Goal: Task Accomplishment & Management: Use online tool/utility

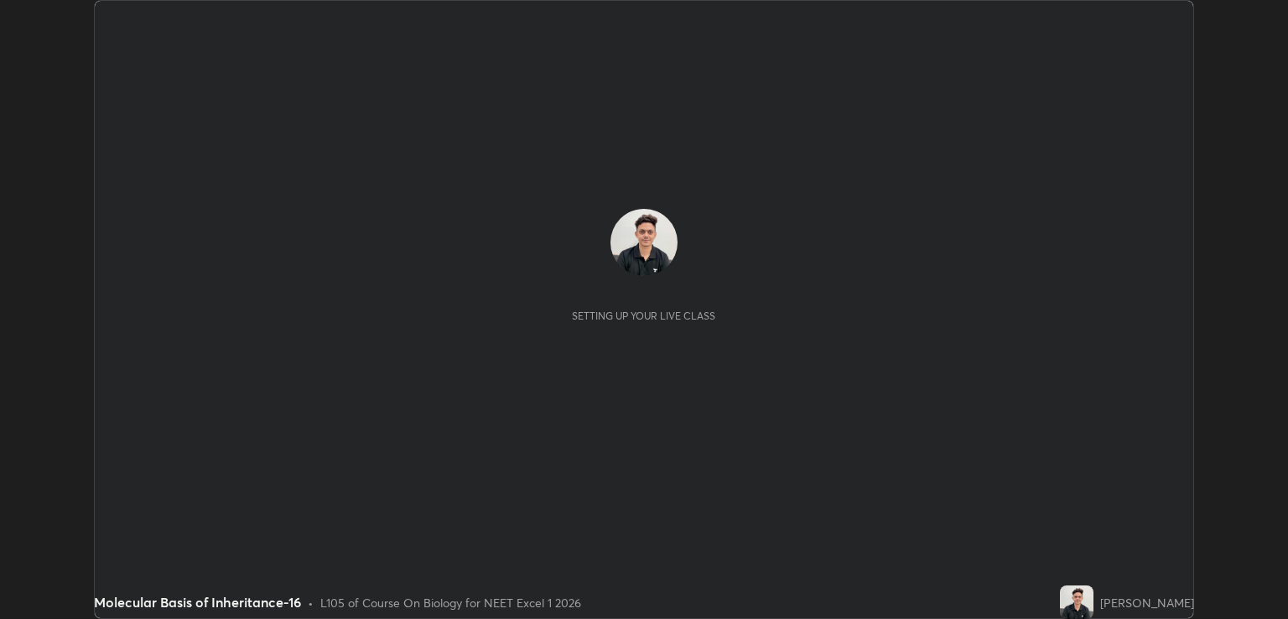
scroll to position [619, 1287]
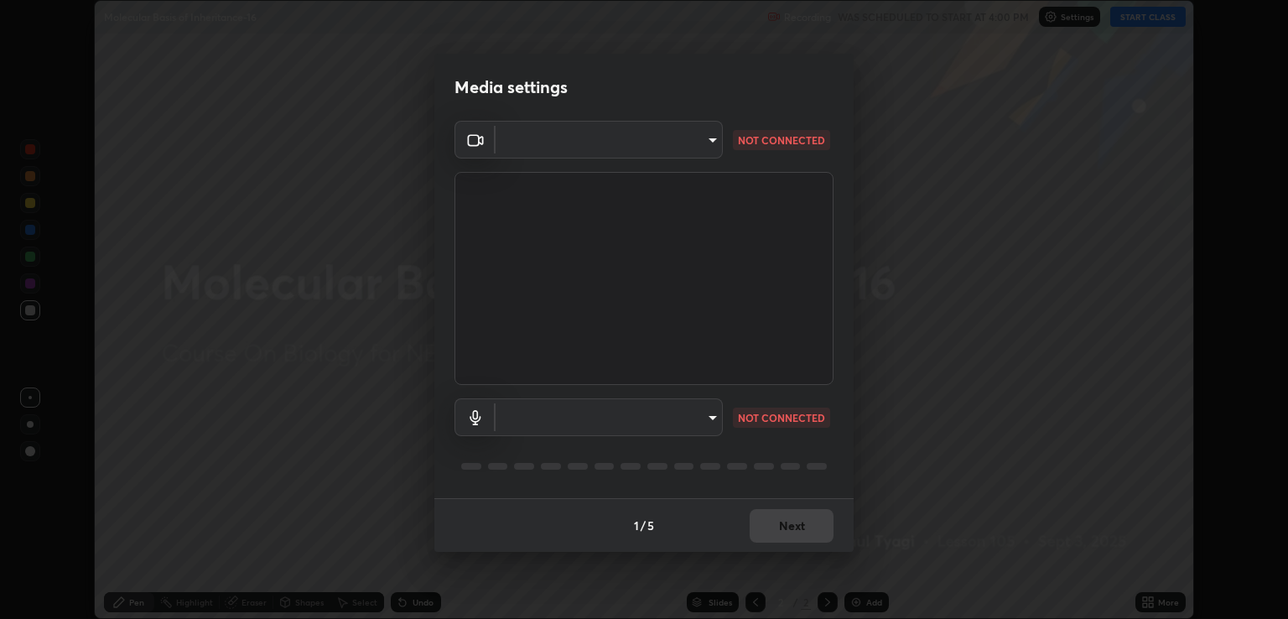
type input "ecbdbd44a66272db987f9f12271ef5319a85e28cdf2a8e5dd884bc8ad31297da"
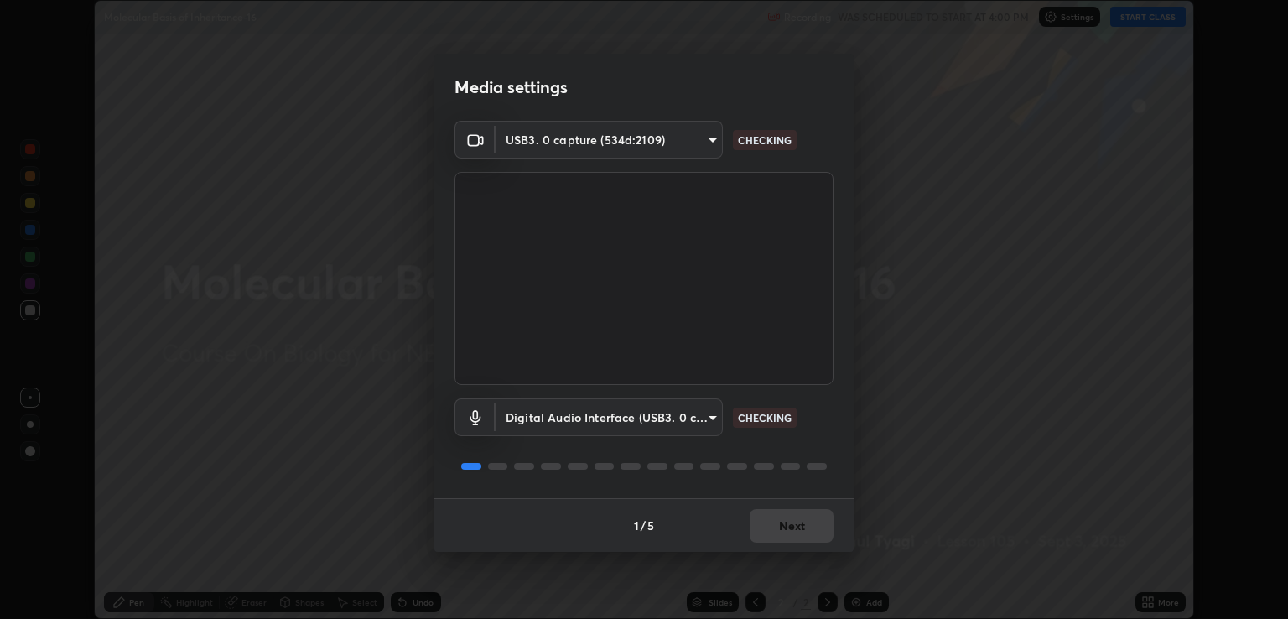
click at [687, 414] on body "Erase all Molecular Basis of Inheritance-16 Recording WAS SCHEDULED TO START AT…" at bounding box center [644, 309] width 1288 height 619
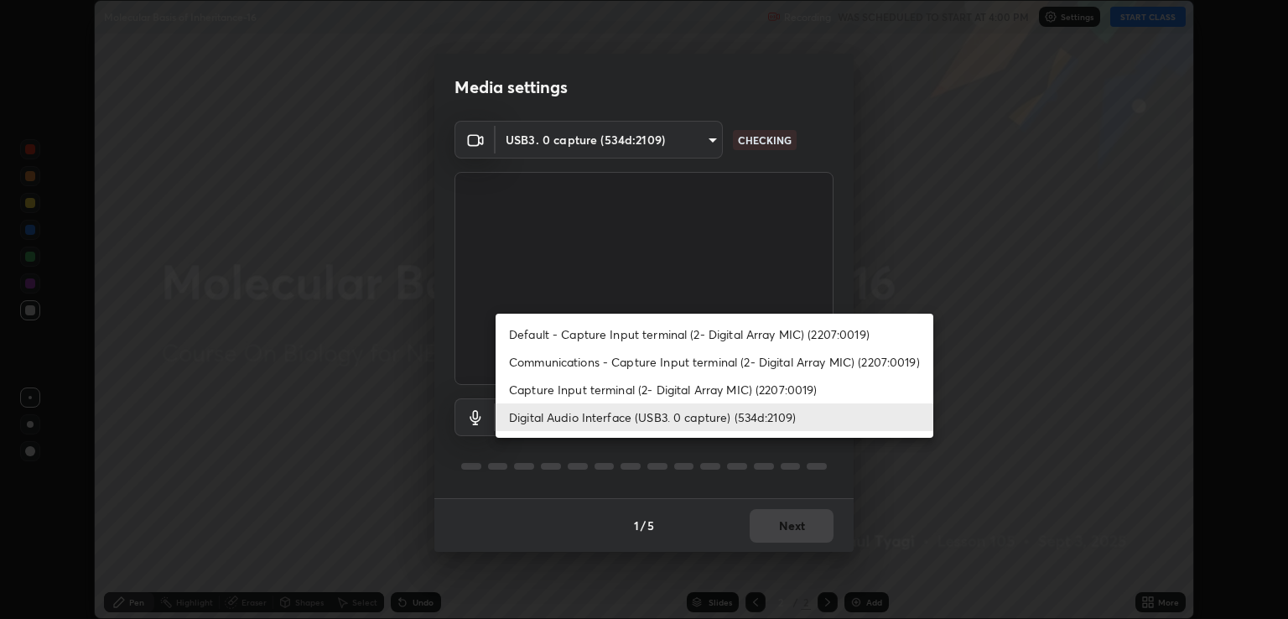
click at [671, 355] on li "Communications - Capture Input terminal (2- Digital Array MIC) (2207:0019)" at bounding box center [714, 362] width 438 height 28
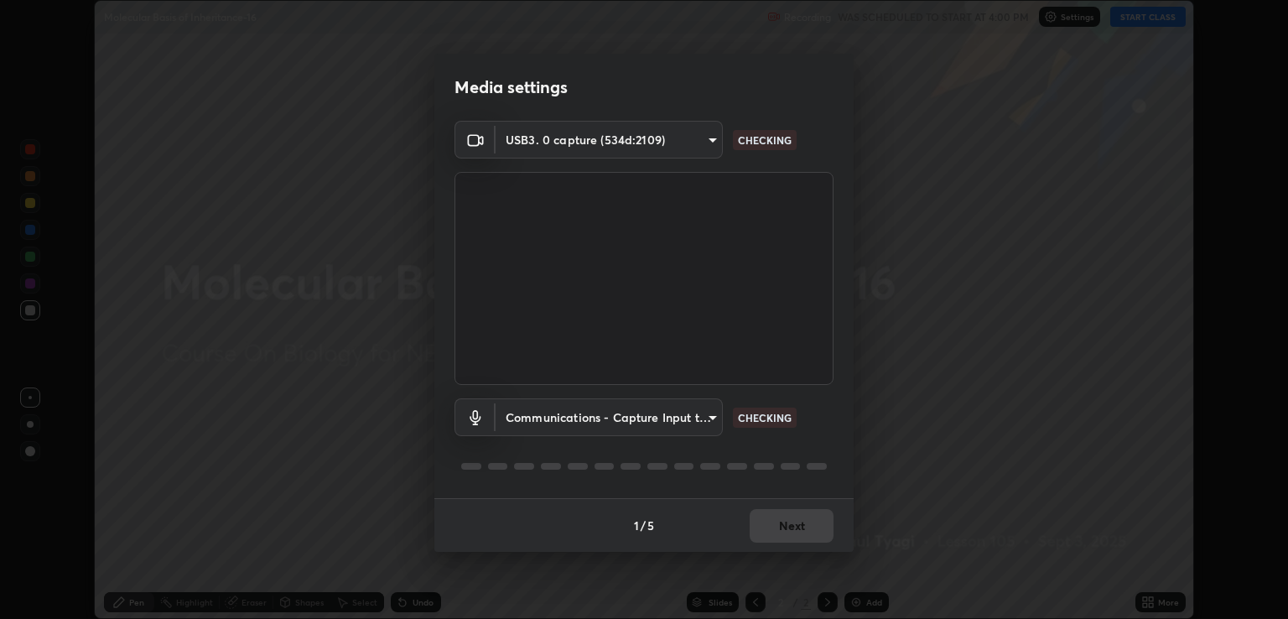
click at [695, 412] on body "Erase all Molecular Basis of Inheritance-16 Recording WAS SCHEDULED TO START AT…" at bounding box center [644, 309] width 1288 height 619
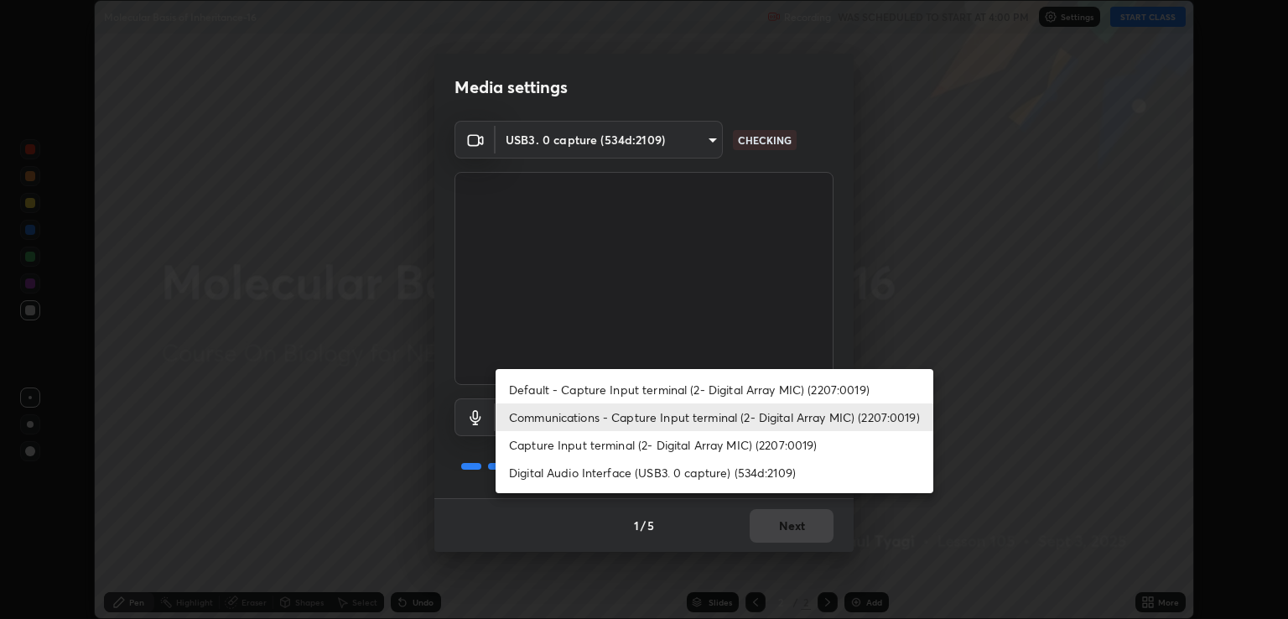
click at [694, 469] on li "Digital Audio Interface (USB3. 0 capture) (534d:2109)" at bounding box center [714, 473] width 438 height 28
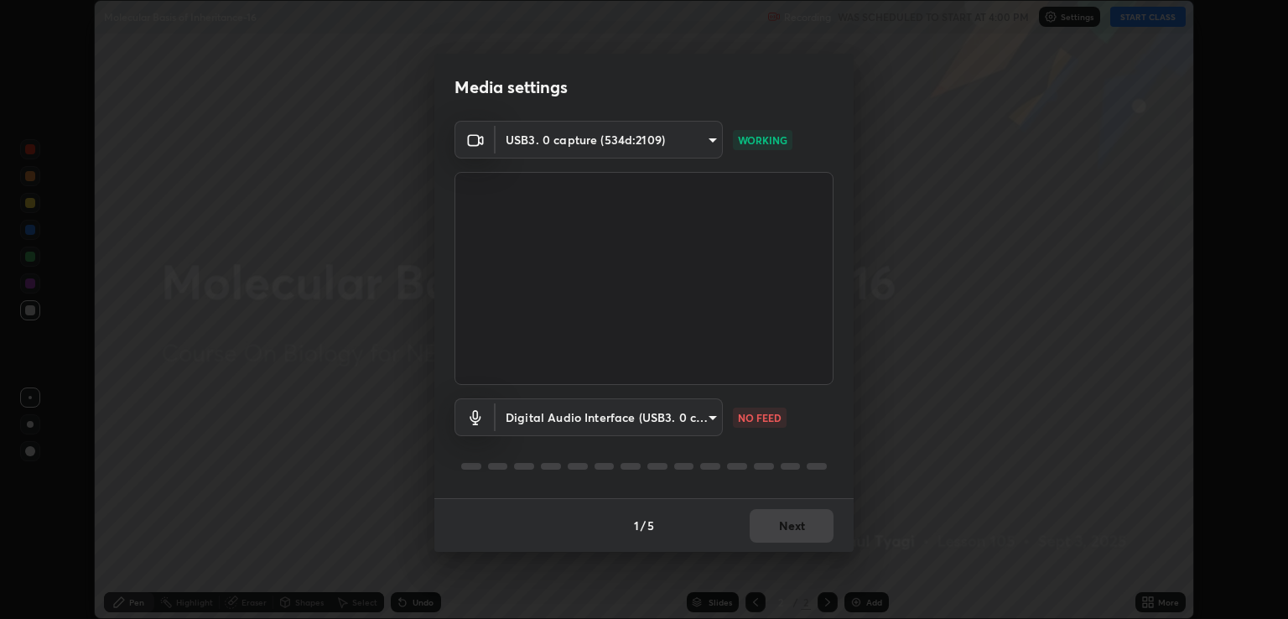
click at [708, 414] on body "Erase all Molecular Basis of Inheritance-16 Recording WAS SCHEDULED TO START AT…" at bounding box center [644, 309] width 1288 height 619
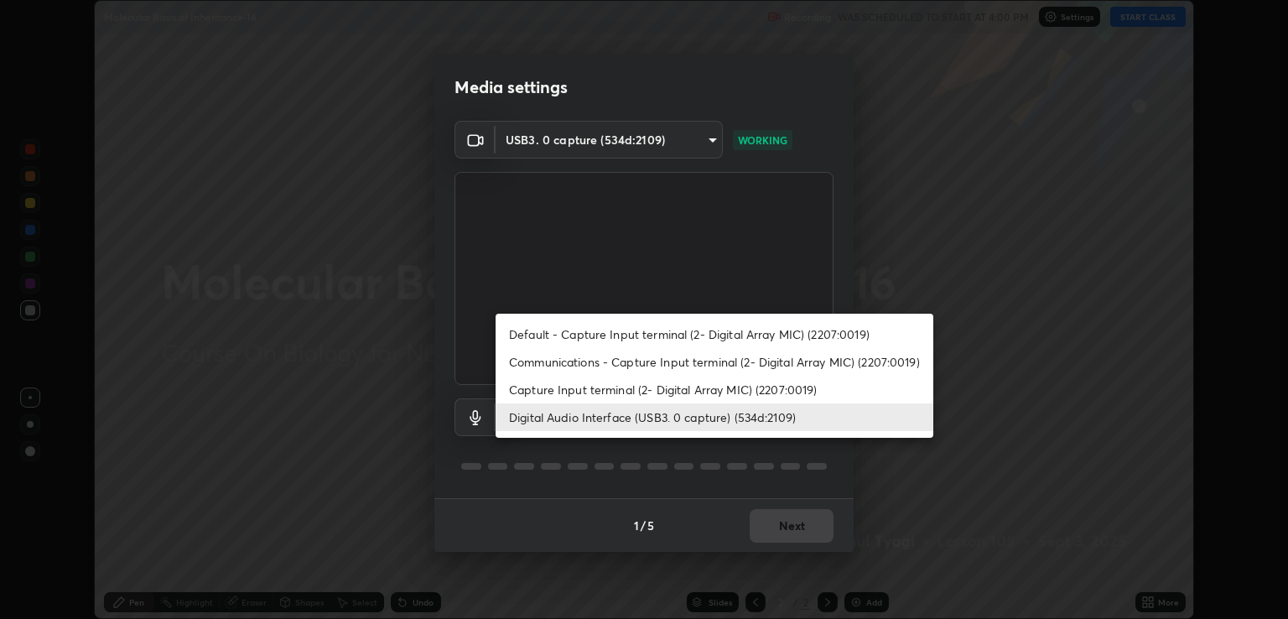
click at [700, 414] on li "Digital Audio Interface (USB3. 0 capture) (534d:2109)" at bounding box center [714, 417] width 438 height 28
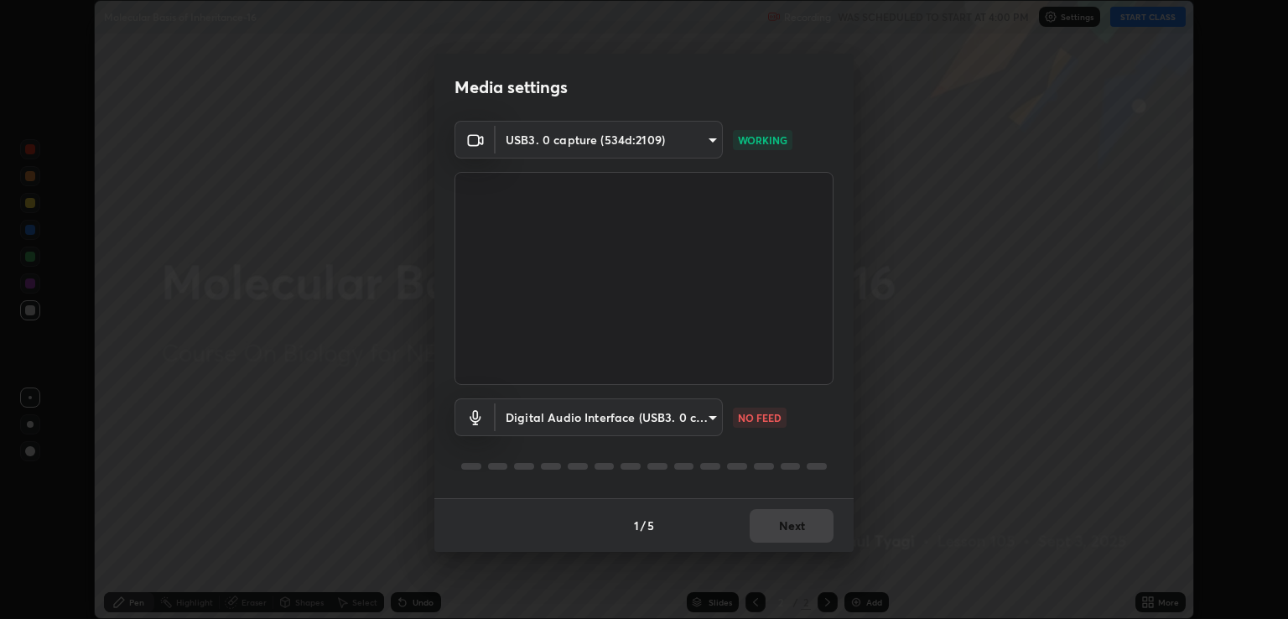
click at [708, 416] on body "Erase all Molecular Basis of Inheritance-16 Recording WAS SCHEDULED TO START AT…" at bounding box center [644, 309] width 1288 height 619
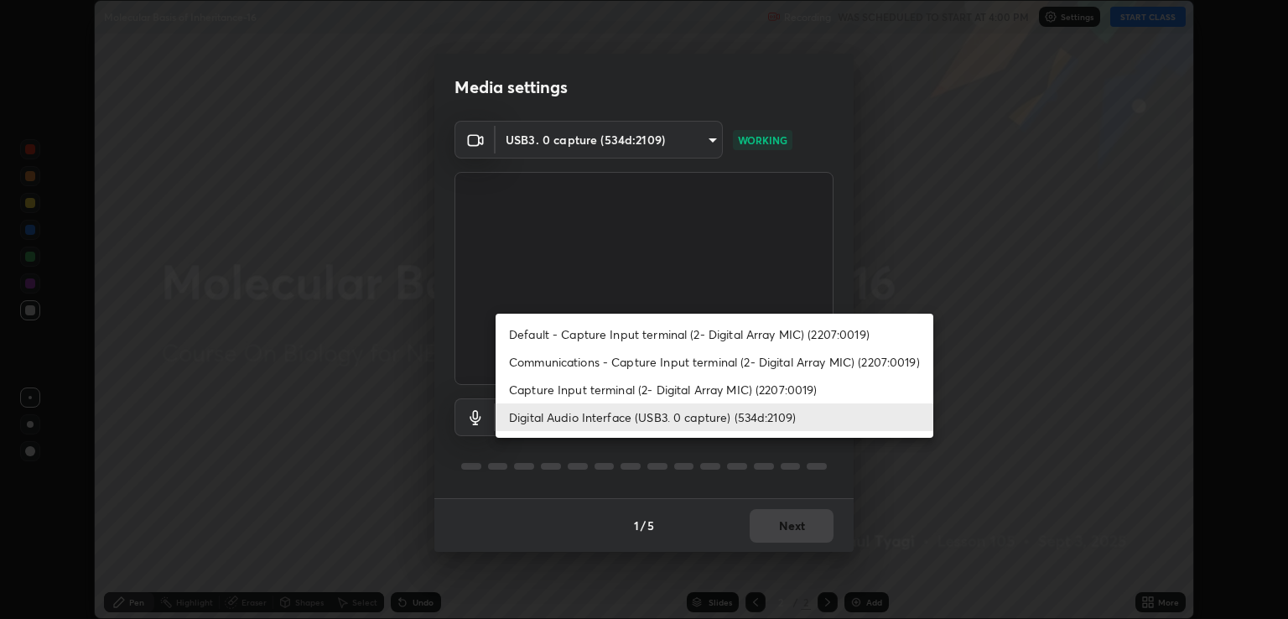
click at [718, 359] on li "Communications - Capture Input terminal (2- Digital Array MIC) (2207:0019)" at bounding box center [714, 362] width 438 height 28
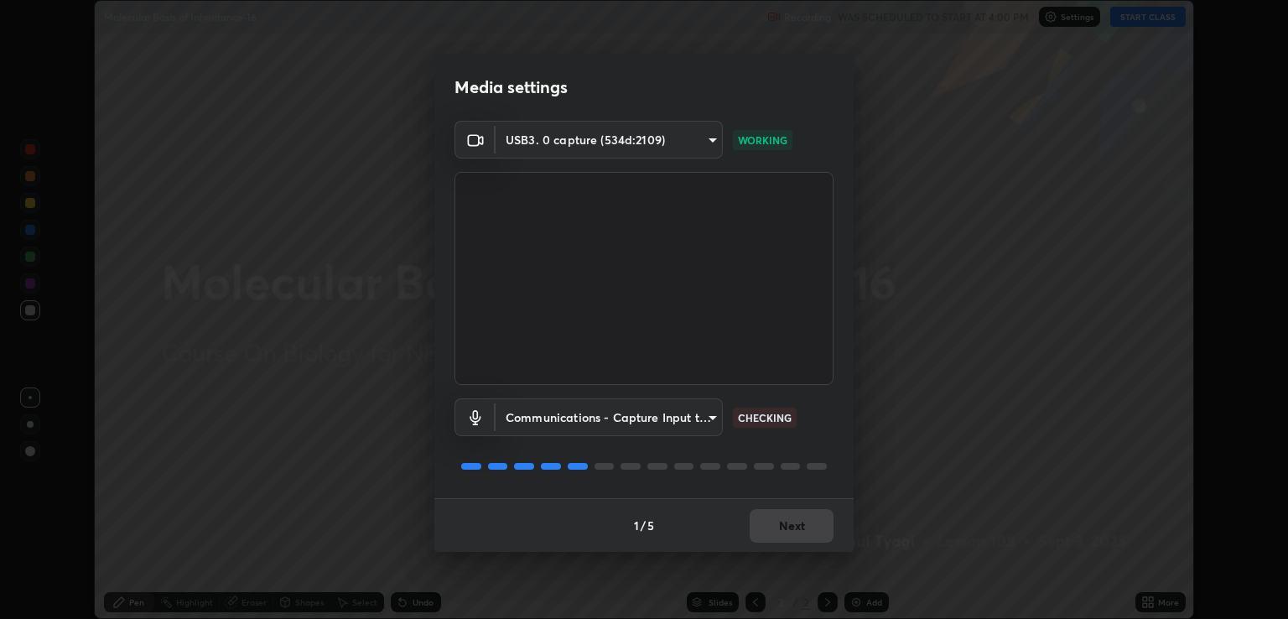
click at [701, 417] on body "Erase all Molecular Basis of Inheritance-16 Recording WAS SCHEDULED TO START AT…" at bounding box center [644, 309] width 1288 height 619
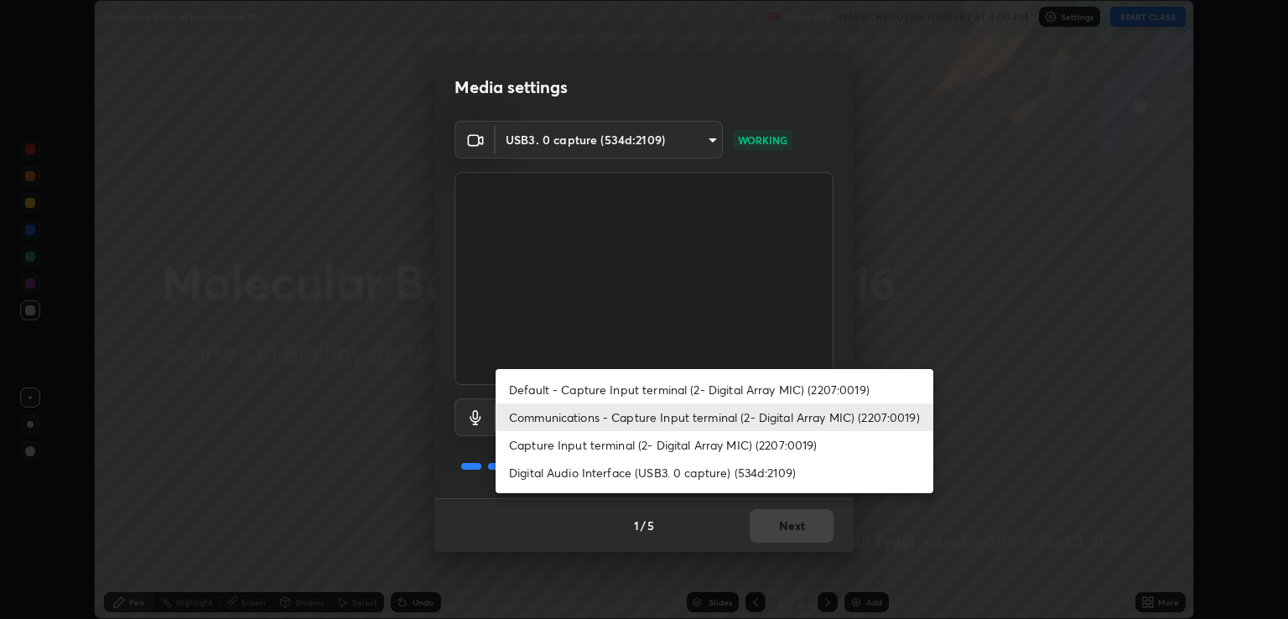
click at [712, 475] on li "Digital Audio Interface (USB3. 0 capture) (534d:2109)" at bounding box center [714, 473] width 438 height 28
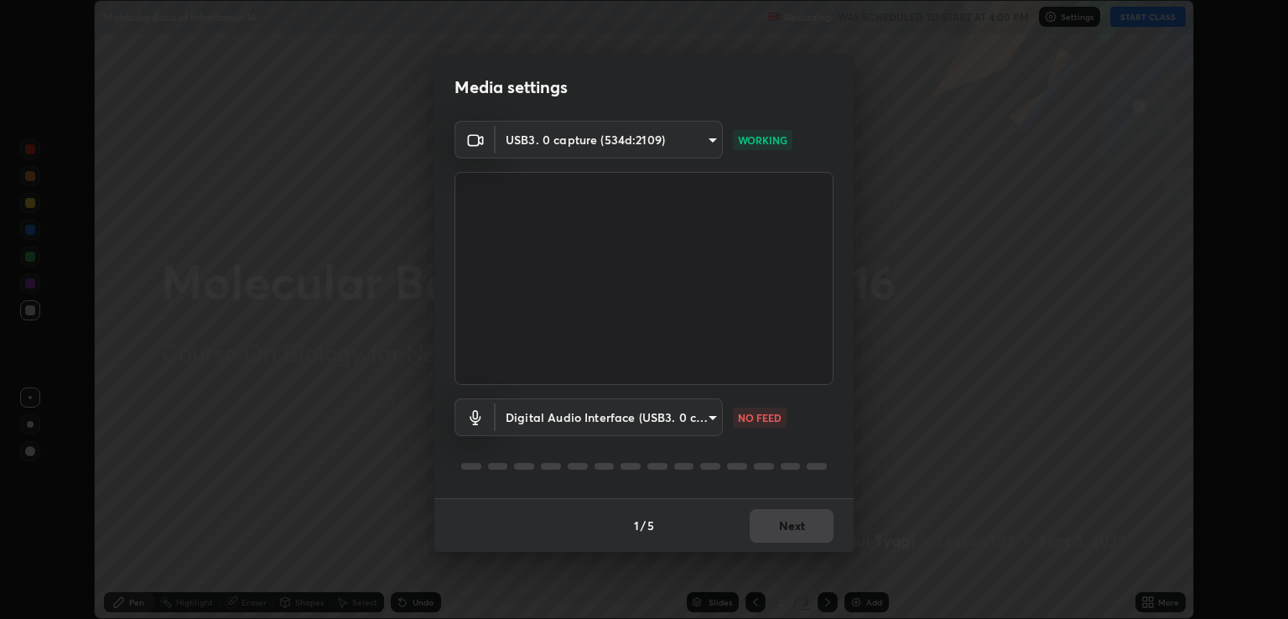
click at [697, 417] on body "Erase all Molecular Basis of Inheritance-16 Recording WAS SCHEDULED TO START AT…" at bounding box center [644, 309] width 1288 height 619
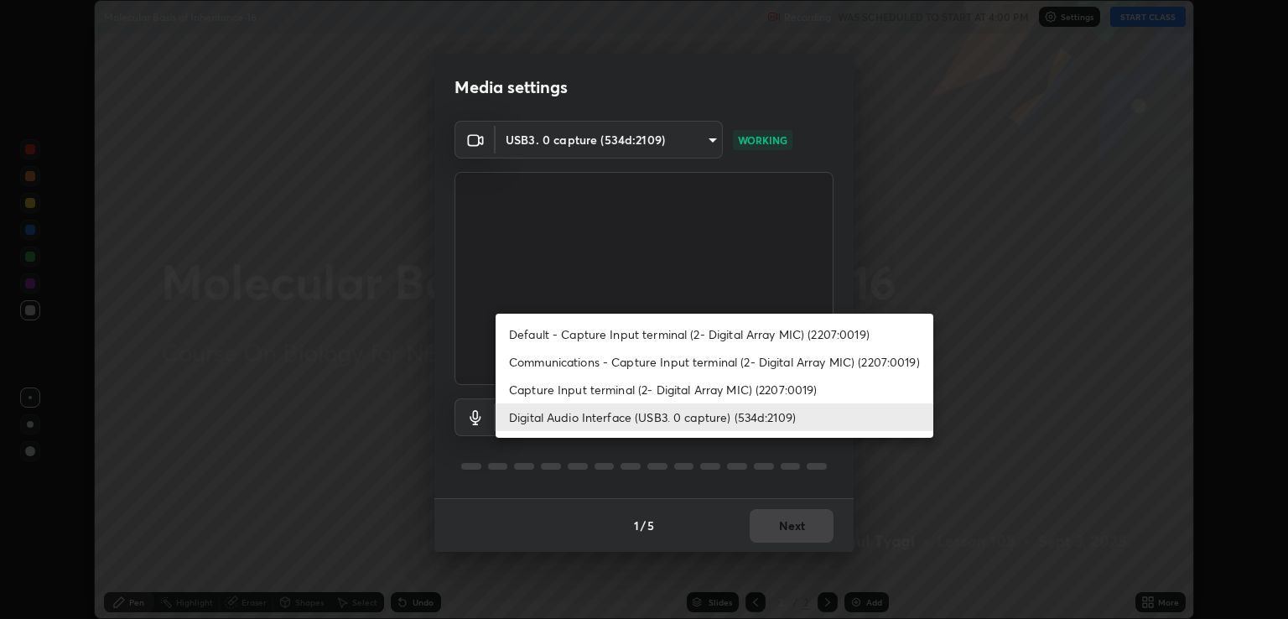
click at [687, 383] on li "Capture Input terminal (2- Digital Array MIC) (2207:0019)" at bounding box center [714, 390] width 438 height 28
type input "6f44f3f918cc842ef6afac2364334028f856bd68785194fb92211e1c888e7b5f"
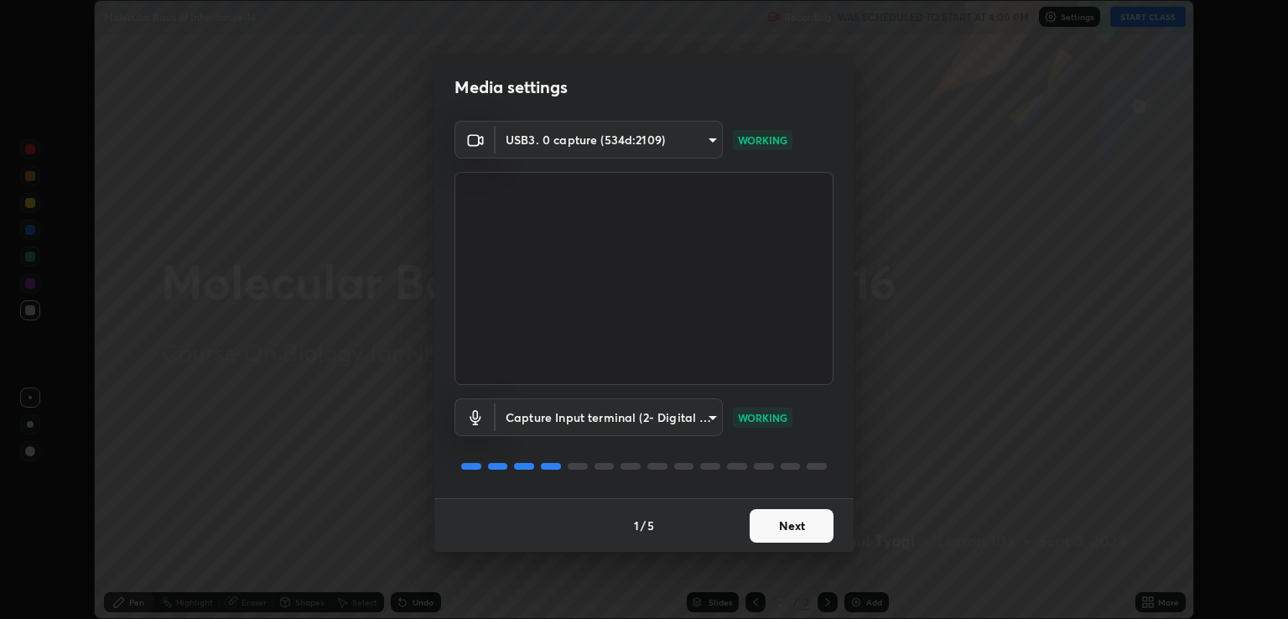
click at [802, 526] on button "Next" at bounding box center [791, 526] width 84 height 34
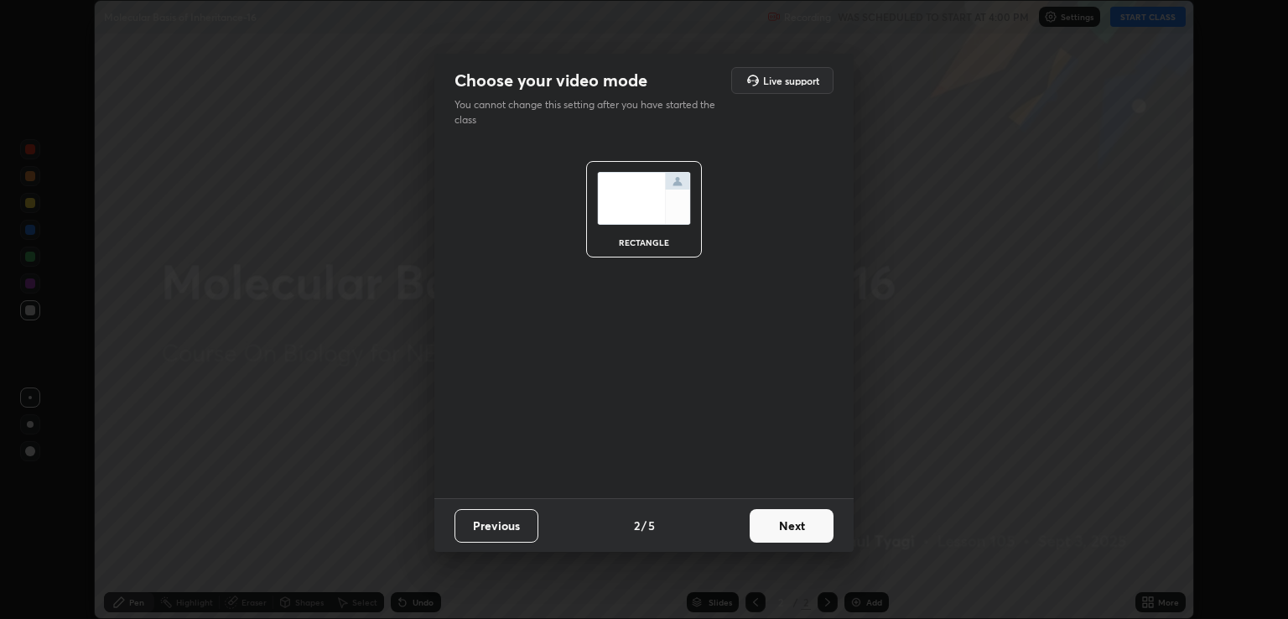
click at [802, 515] on button "Next" at bounding box center [791, 526] width 84 height 34
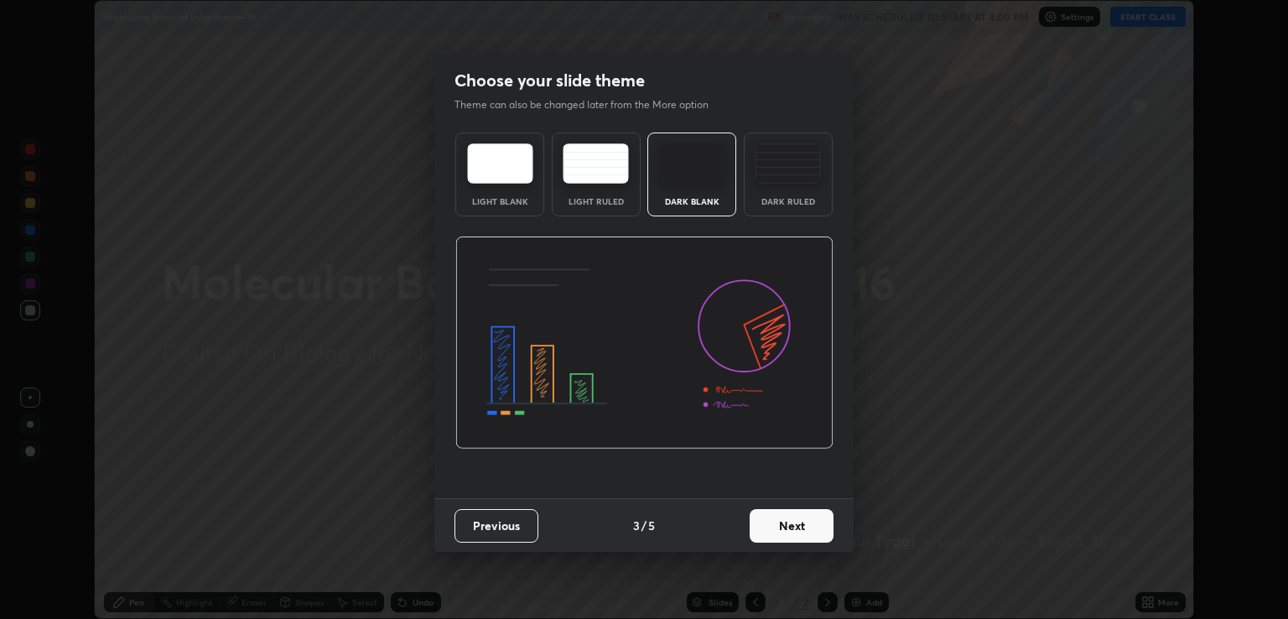
click at [809, 522] on button "Next" at bounding box center [791, 526] width 84 height 34
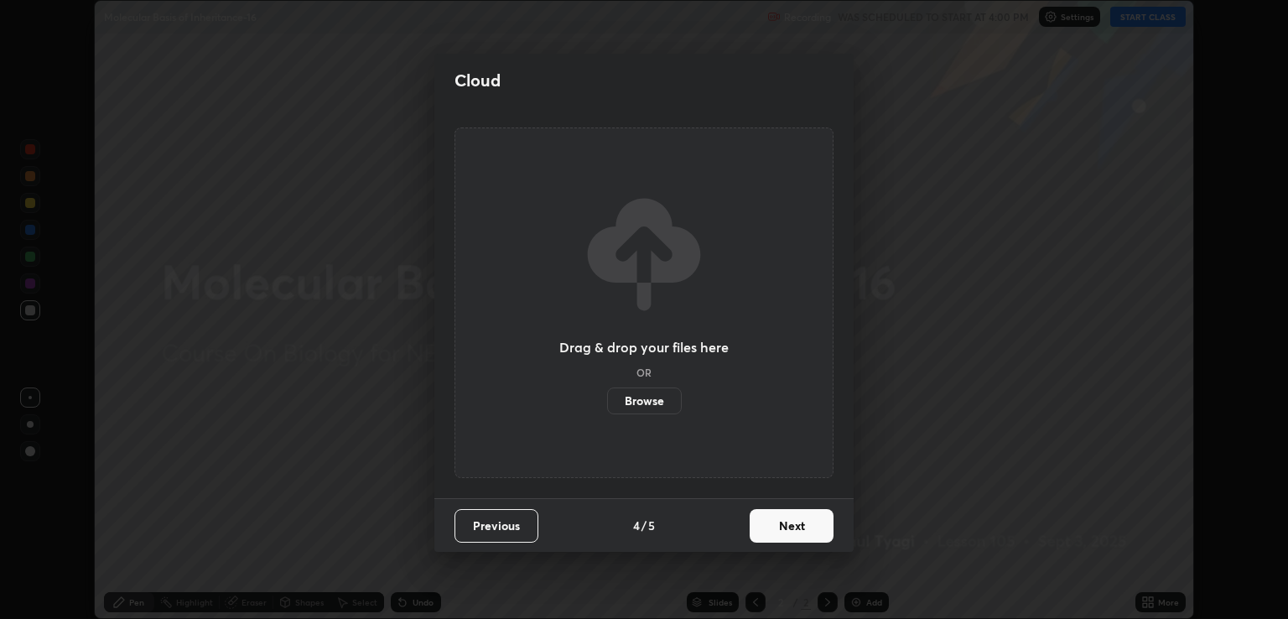
click at [789, 517] on button "Next" at bounding box center [791, 526] width 84 height 34
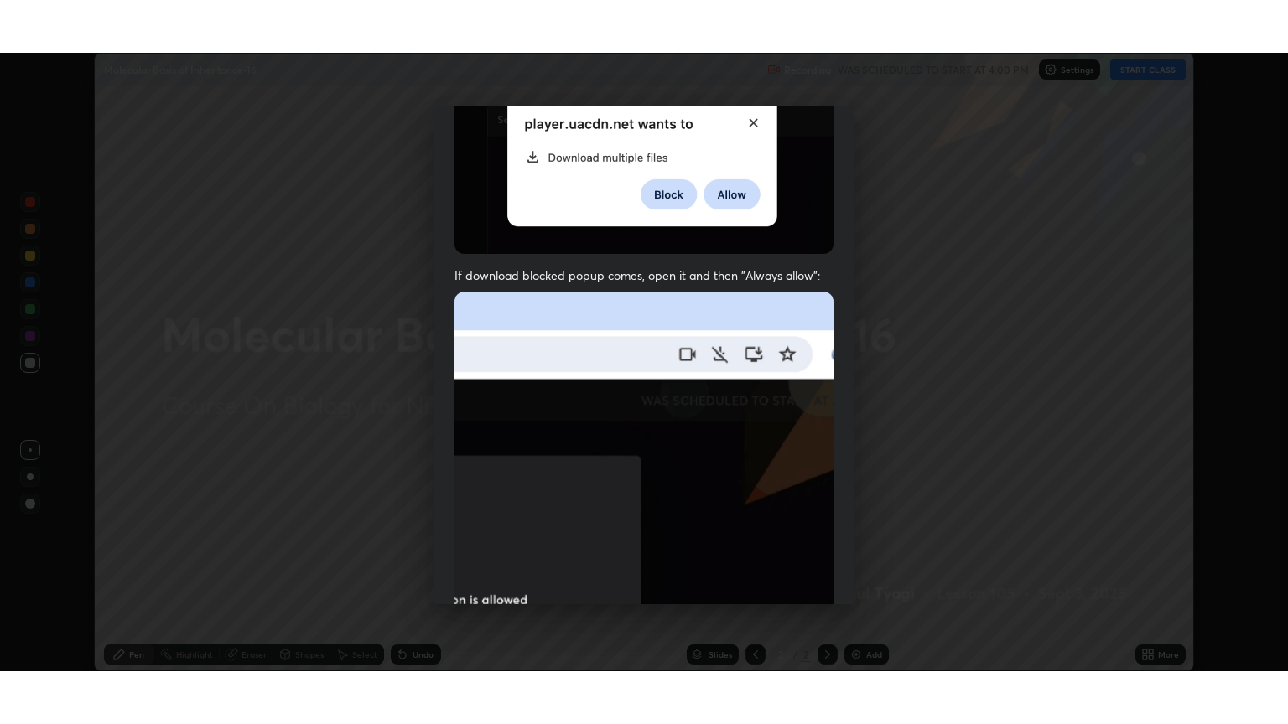
scroll to position [340, 0]
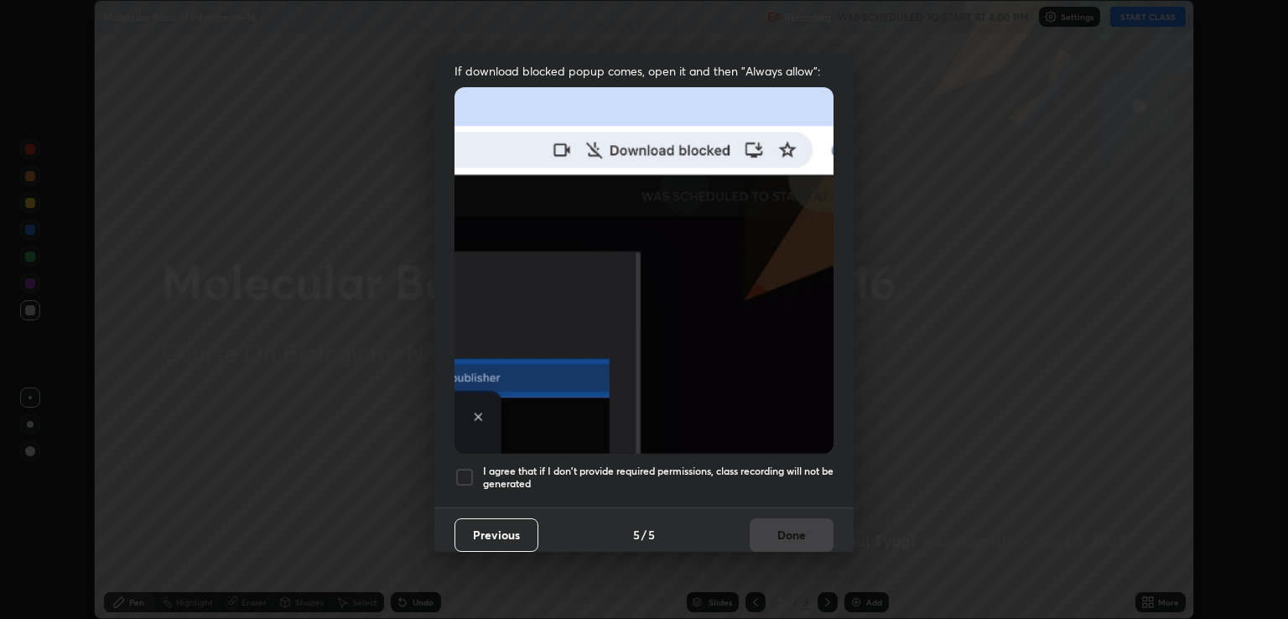
click at [782, 464] on h5 "I agree that if I don't provide required permissions, class recording will not …" at bounding box center [658, 477] width 350 height 26
click at [796, 532] on button "Done" at bounding box center [791, 535] width 84 height 34
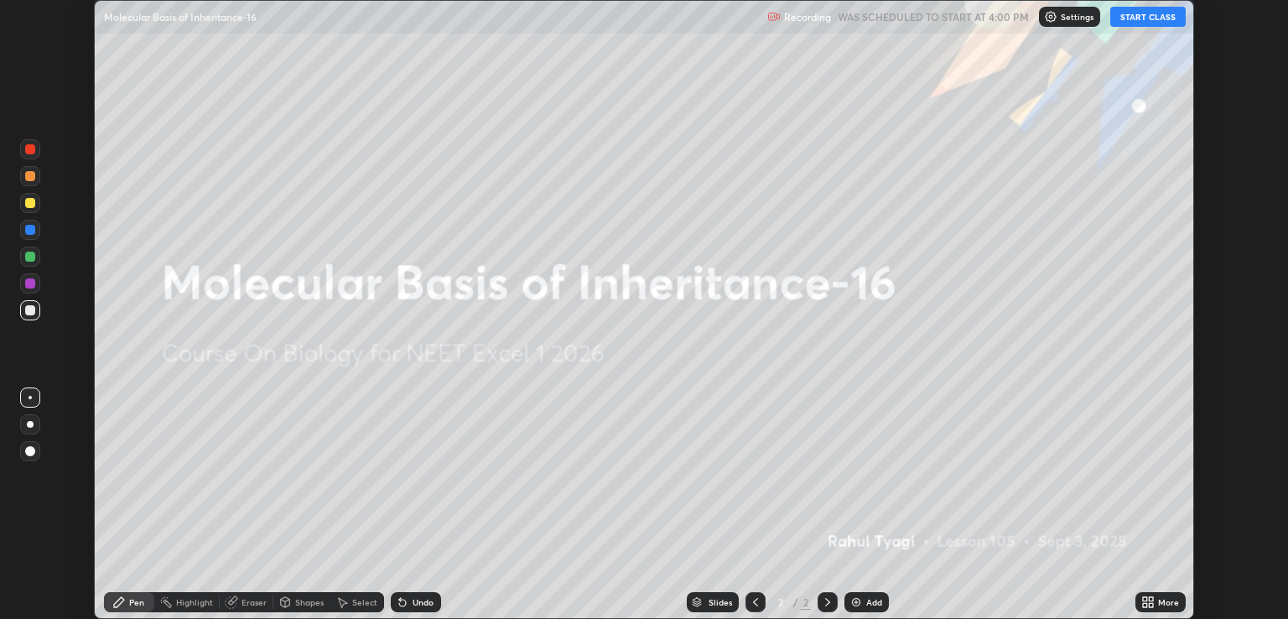
click at [1144, 604] on icon at bounding box center [1145, 605] width 4 height 4
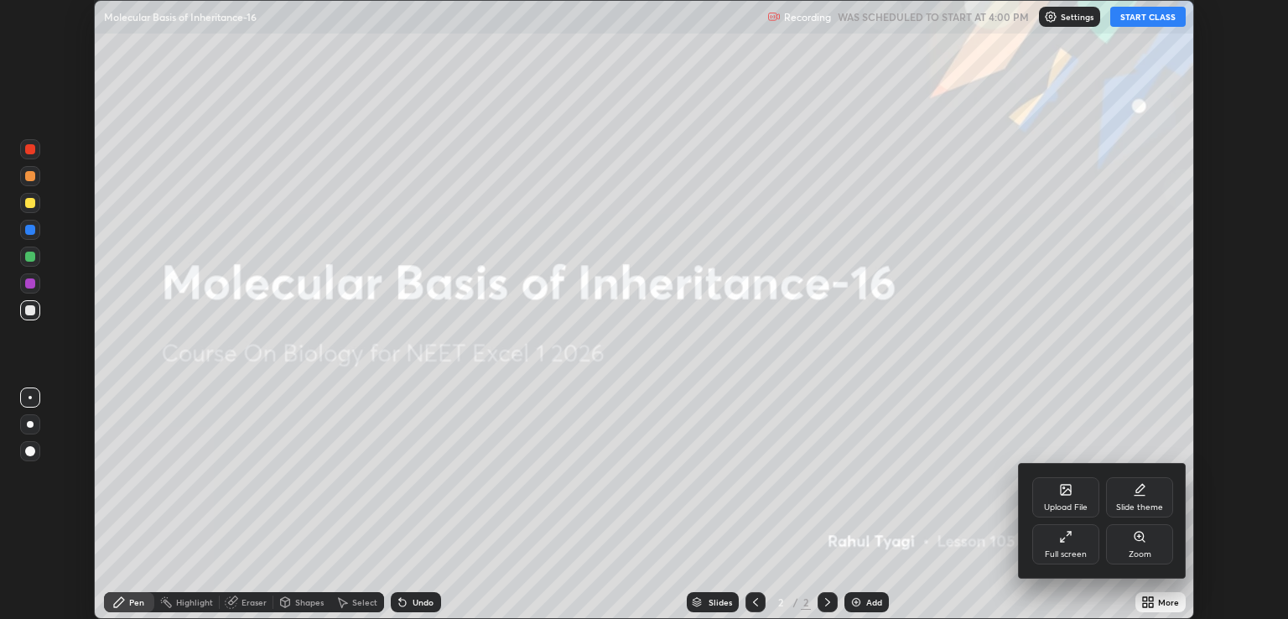
click at [1072, 537] on div "Full screen" at bounding box center [1065, 544] width 67 height 40
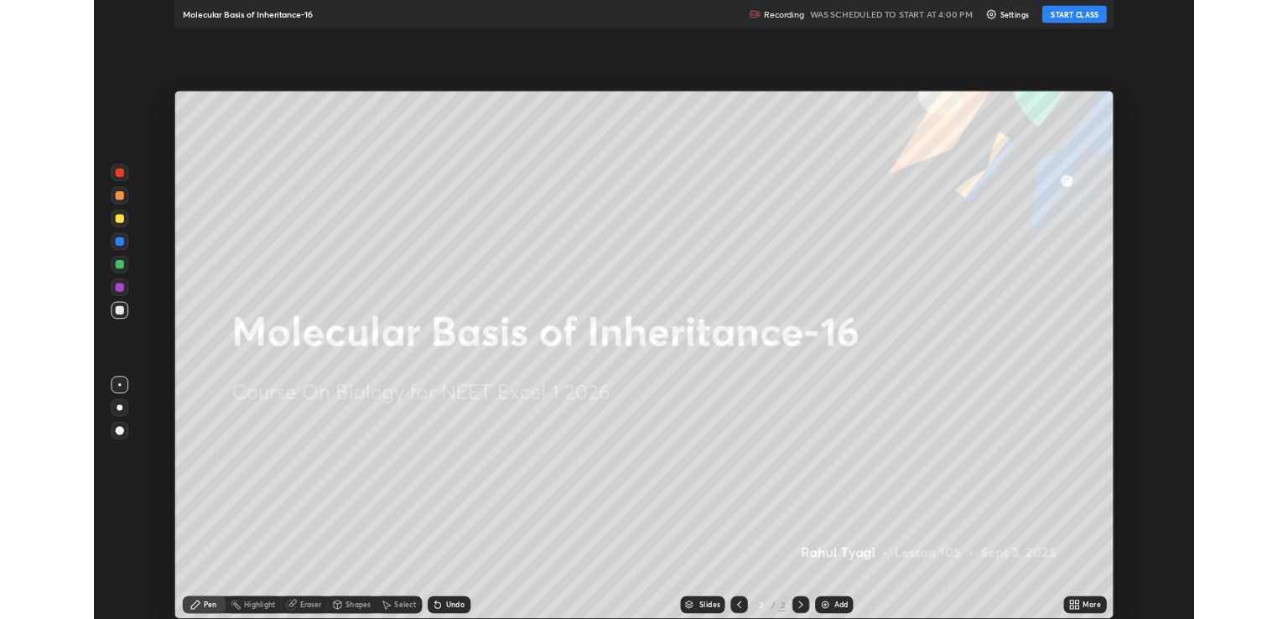
scroll to position [724, 1288]
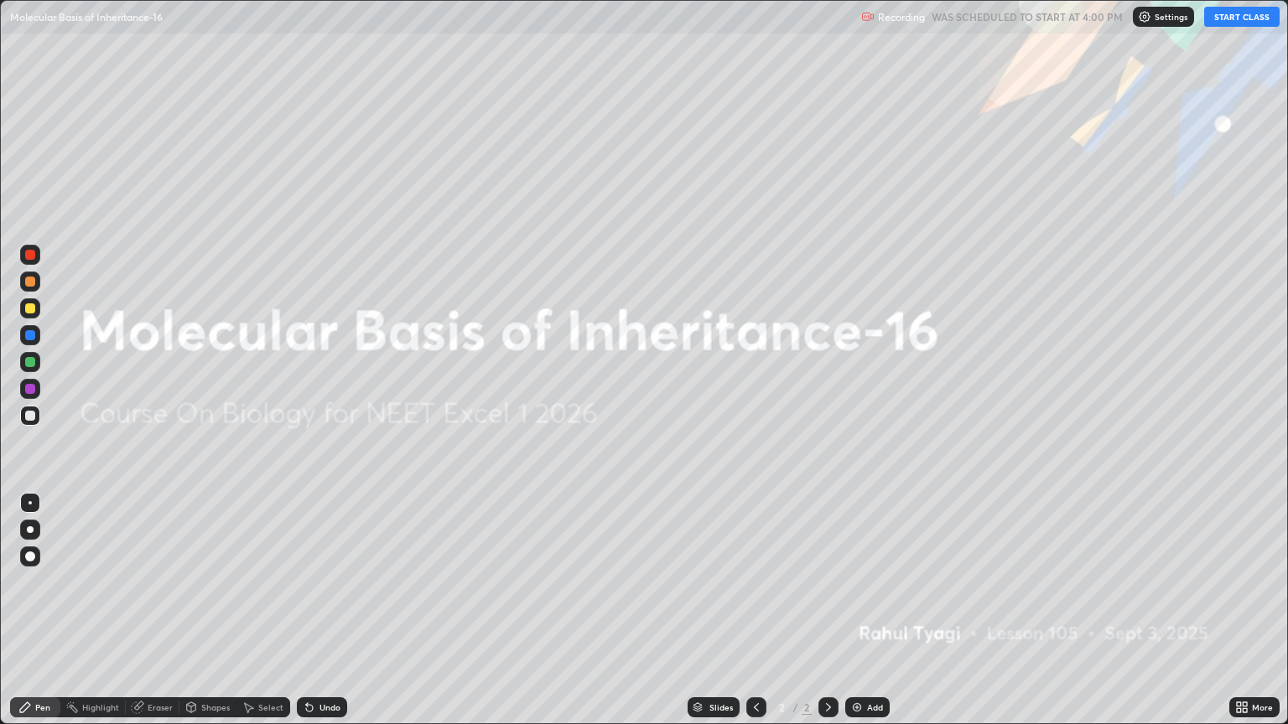
click at [1244, 618] on icon at bounding box center [1244, 710] width 4 height 4
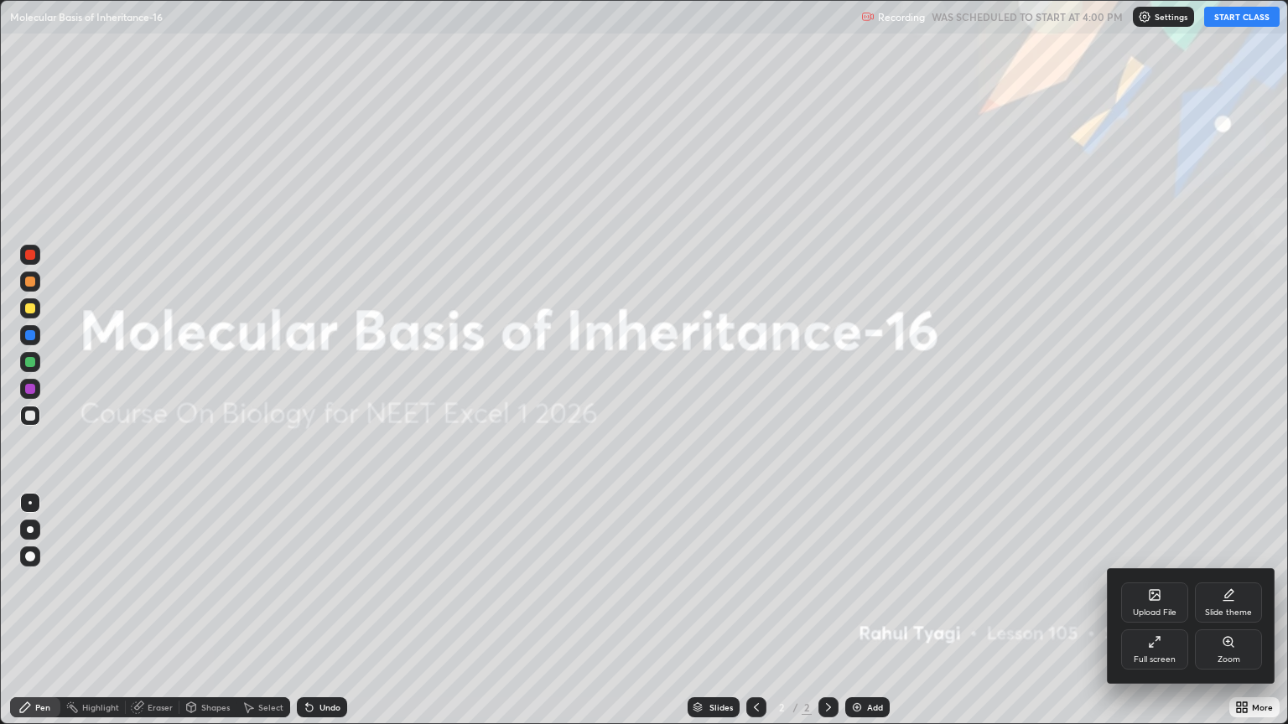
click at [1221, 607] on div "Slide theme" at bounding box center [1228, 603] width 67 height 40
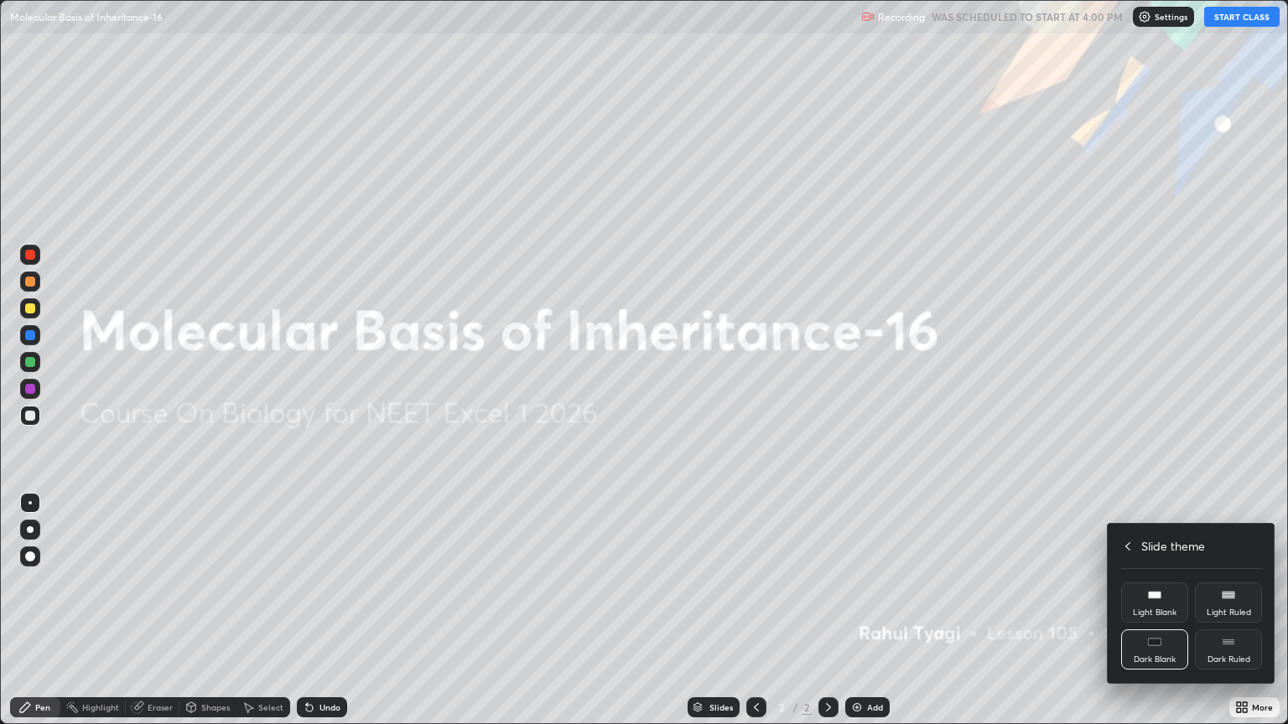
click at [1247, 618] on div "Dark Ruled" at bounding box center [1228, 650] width 67 height 40
click at [1226, 428] on div at bounding box center [644, 362] width 1288 height 724
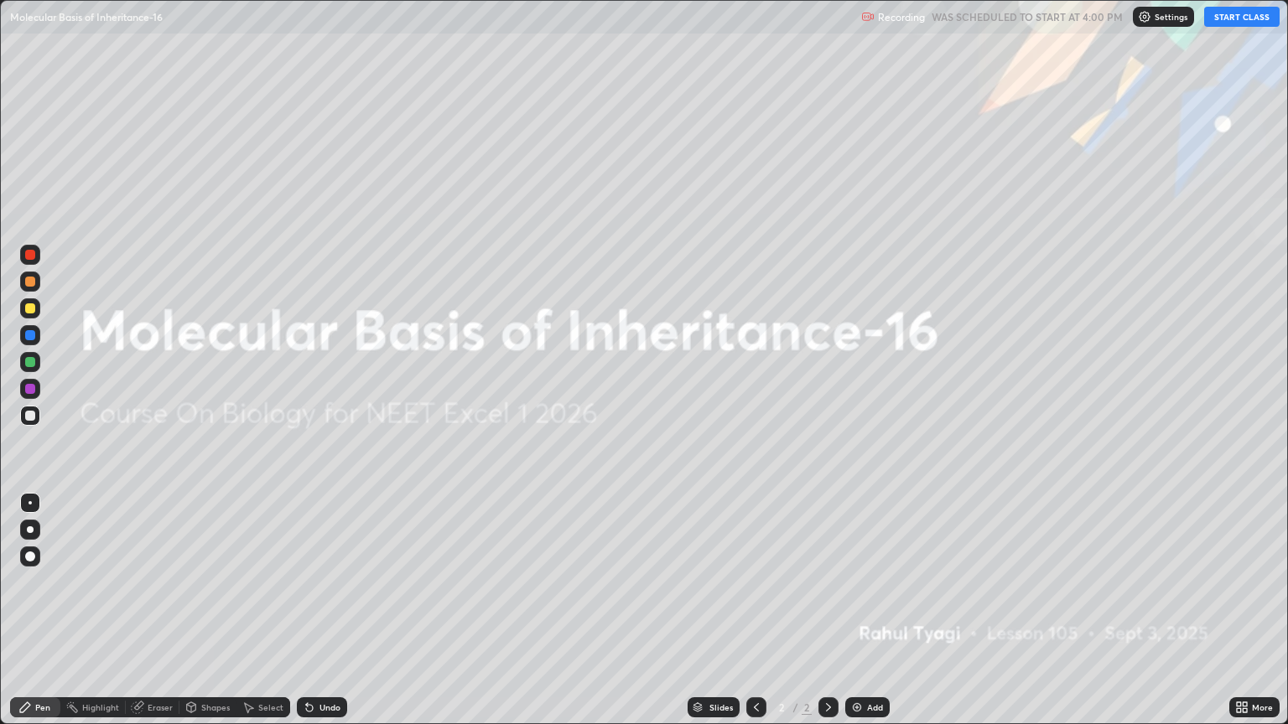
click at [1231, 9] on button "START CLASS" at bounding box center [1241, 17] width 75 height 20
click at [857, 618] on img at bounding box center [856, 707] width 13 height 13
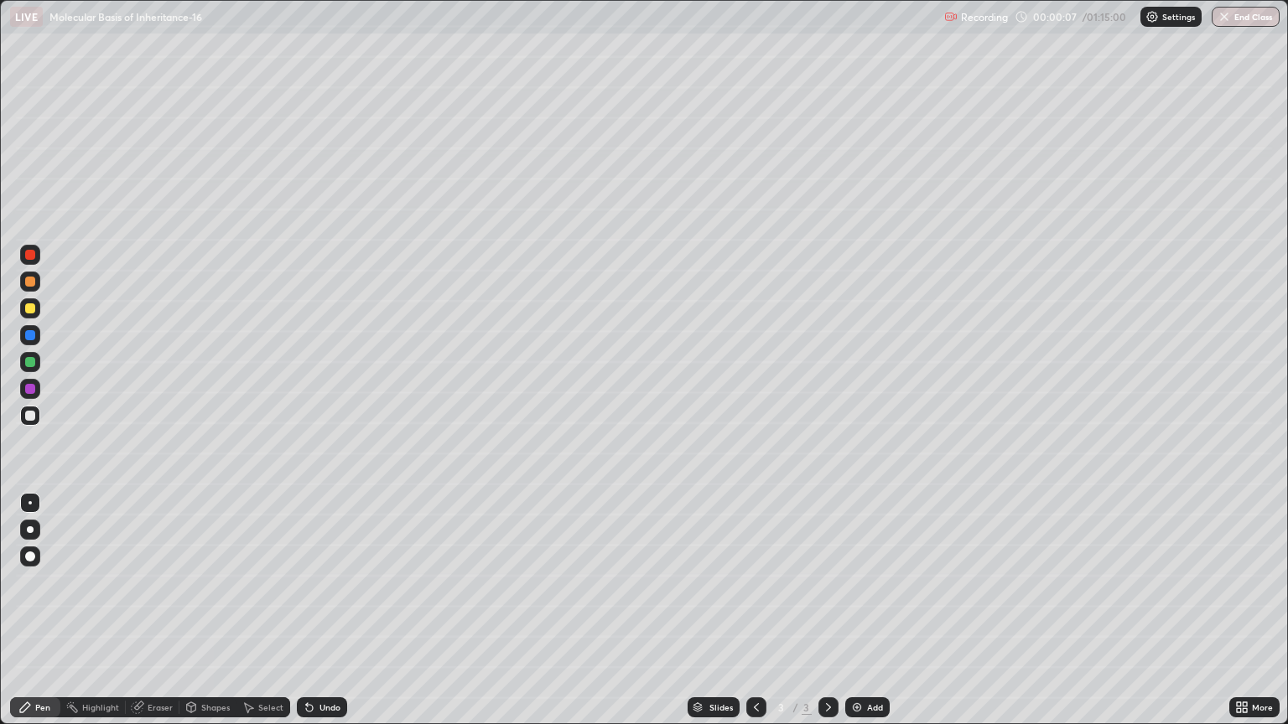
click at [1251, 618] on div "More" at bounding box center [1254, 707] width 50 height 20
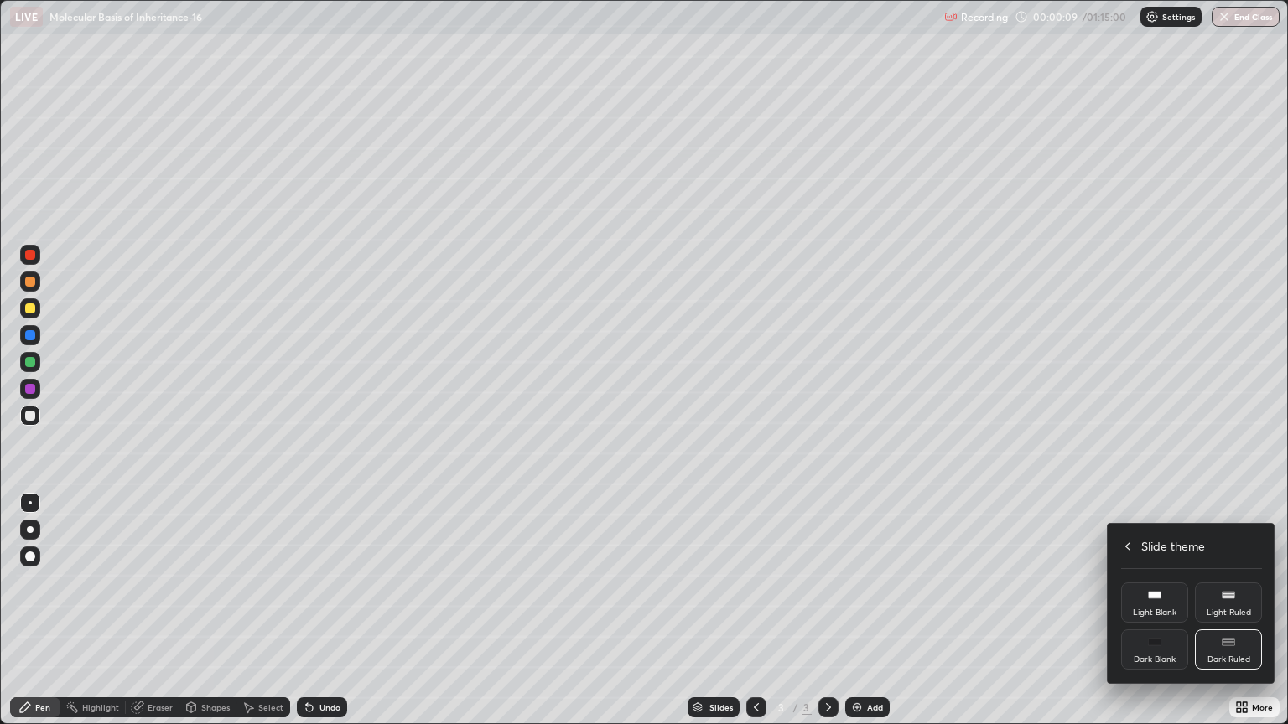
click at [1159, 618] on icon at bounding box center [1154, 641] width 13 height 13
click at [1247, 618] on div at bounding box center [644, 362] width 1288 height 724
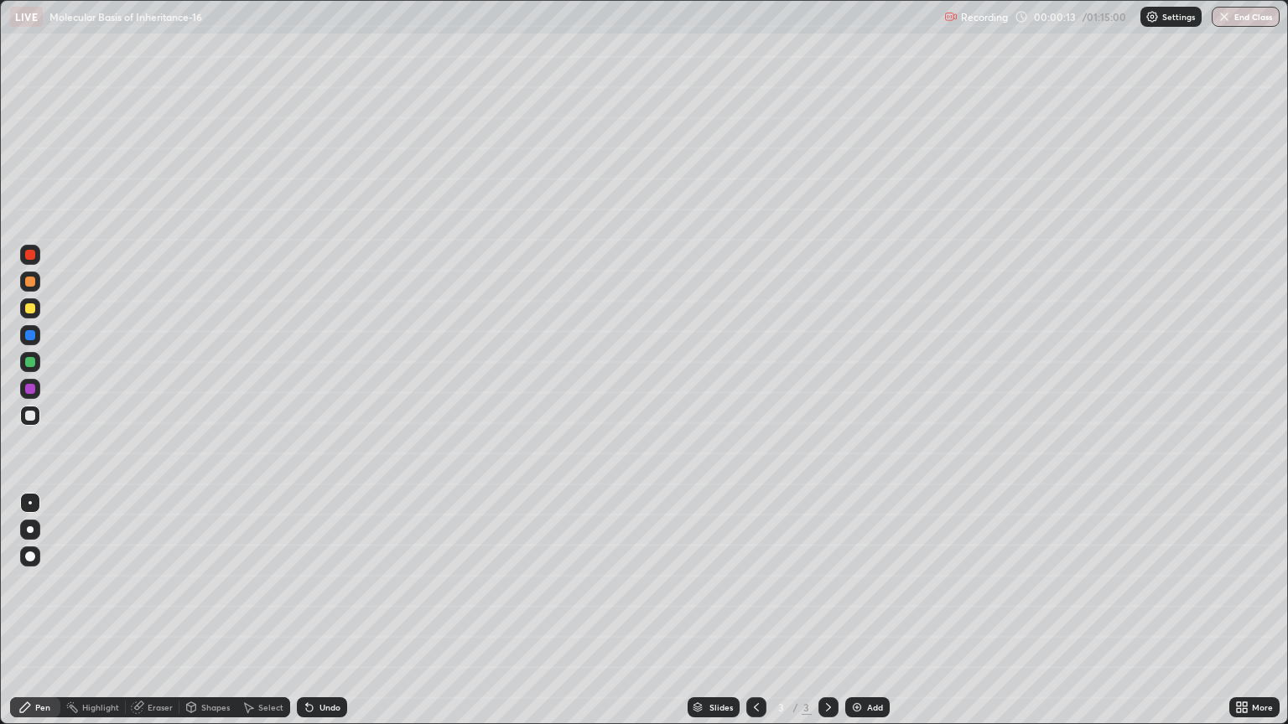
click at [1252, 618] on div "More" at bounding box center [1262, 707] width 21 height 8
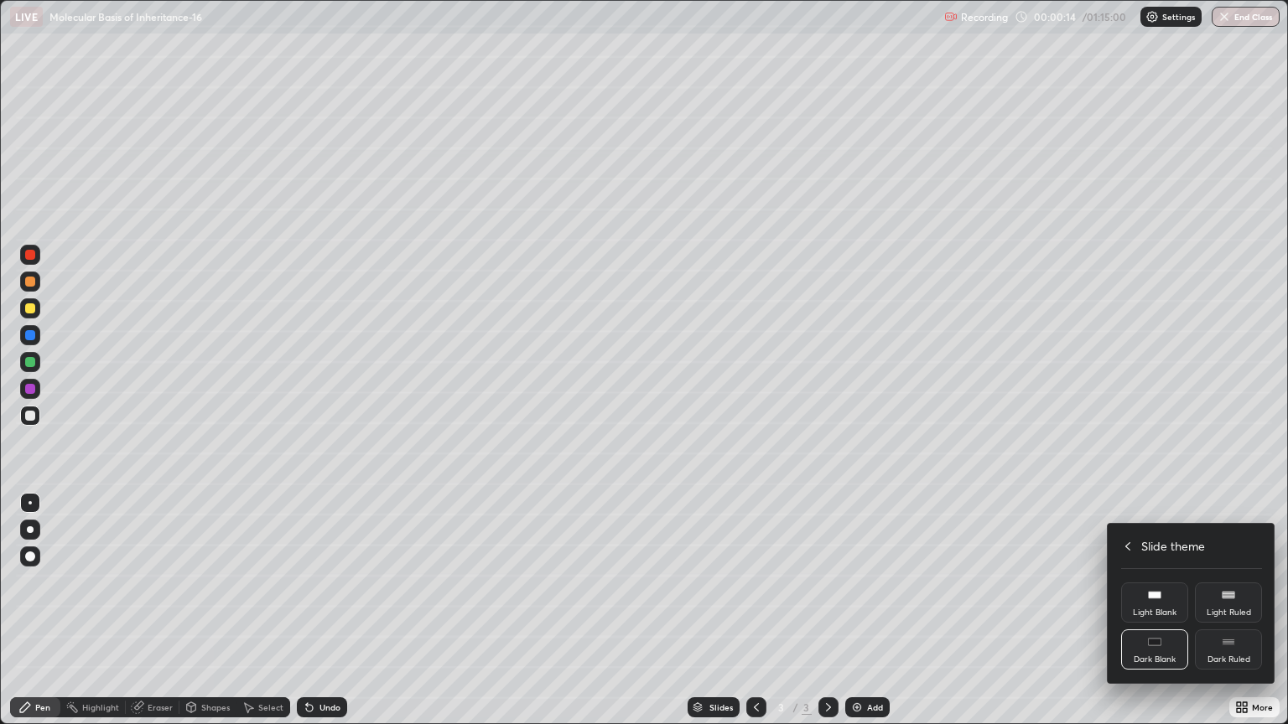
click at [1159, 618] on rect at bounding box center [1154, 642] width 13 height 7
click at [1151, 618] on rect at bounding box center [1154, 642] width 13 height 7
click at [1160, 618] on div "Dark Blank" at bounding box center [1154, 650] width 67 height 40
click at [944, 618] on div at bounding box center [644, 362] width 1288 height 724
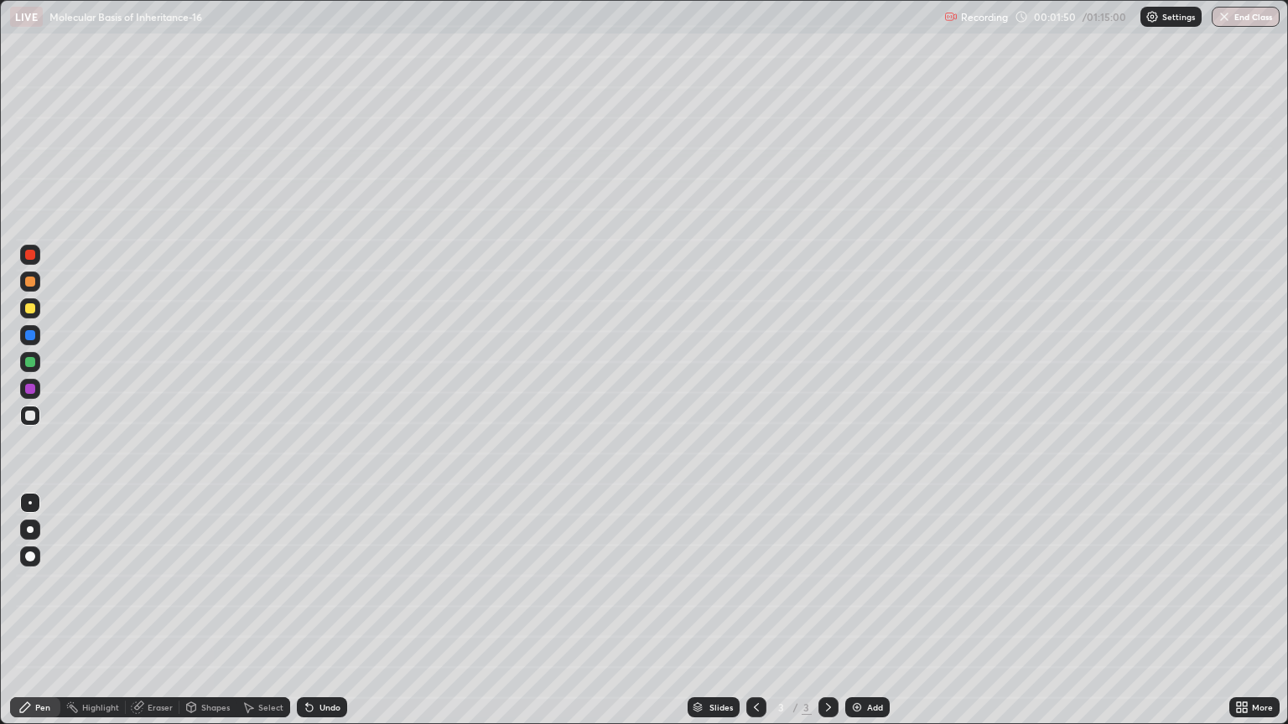
click at [29, 419] on div at bounding box center [30, 416] width 10 height 10
click at [827, 618] on div at bounding box center [828, 707] width 20 height 20
click at [830, 618] on icon at bounding box center [828, 707] width 13 height 13
click at [824, 618] on icon at bounding box center [828, 707] width 13 height 13
click at [826, 618] on icon at bounding box center [828, 707] width 13 height 13
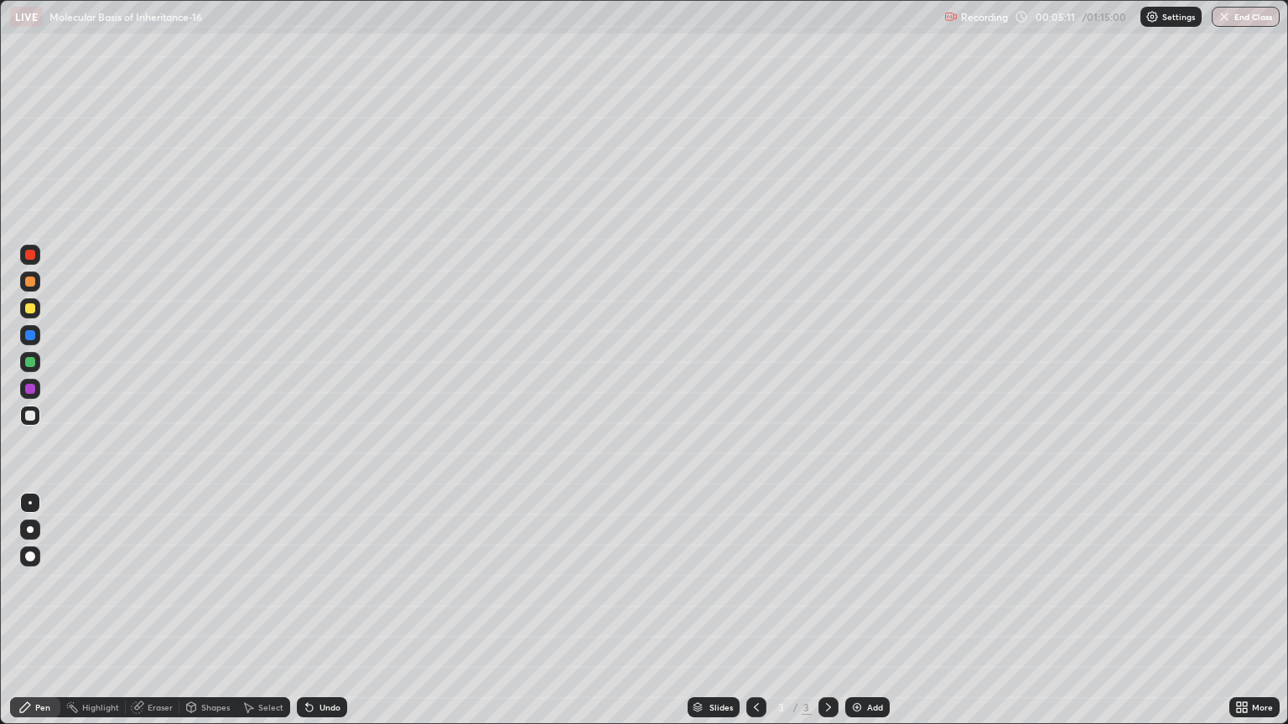
click at [826, 618] on icon at bounding box center [828, 707] width 13 height 13
click at [862, 618] on div "Add" at bounding box center [867, 707] width 44 height 20
click at [828, 618] on icon at bounding box center [828, 707] width 13 height 13
click at [865, 618] on div "Add" at bounding box center [867, 707] width 44 height 20
click at [867, 618] on div "Add" at bounding box center [875, 707] width 16 height 8
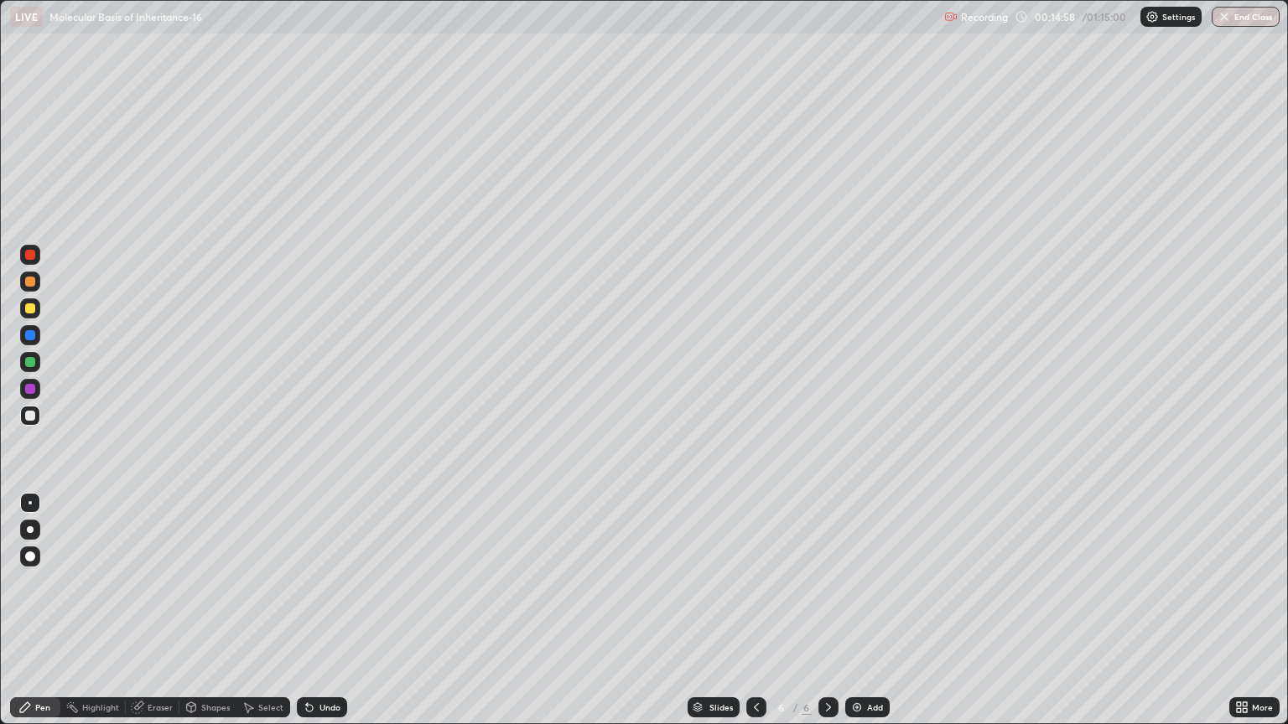
click at [859, 618] on img at bounding box center [856, 707] width 13 height 13
click at [824, 618] on icon at bounding box center [828, 707] width 13 height 13
click at [864, 618] on div "Add" at bounding box center [867, 707] width 44 height 20
click at [862, 618] on div "Add" at bounding box center [867, 707] width 44 height 20
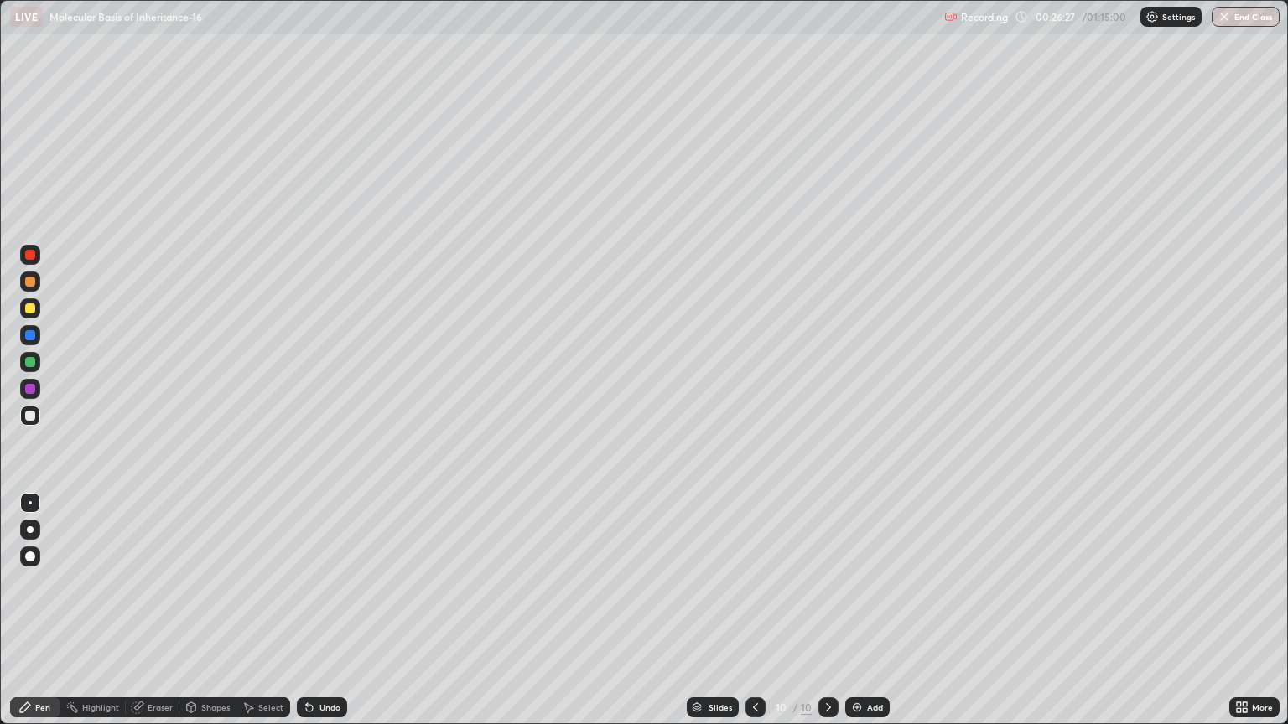
click at [27, 548] on div at bounding box center [30, 557] width 20 height 20
click at [154, 618] on div "Eraser" at bounding box center [160, 707] width 25 height 8
click at [157, 618] on div "Eraser" at bounding box center [160, 707] width 25 height 8
click at [154, 618] on div "Eraser" at bounding box center [160, 707] width 25 height 8
click at [149, 618] on div "Eraser" at bounding box center [160, 707] width 25 height 8
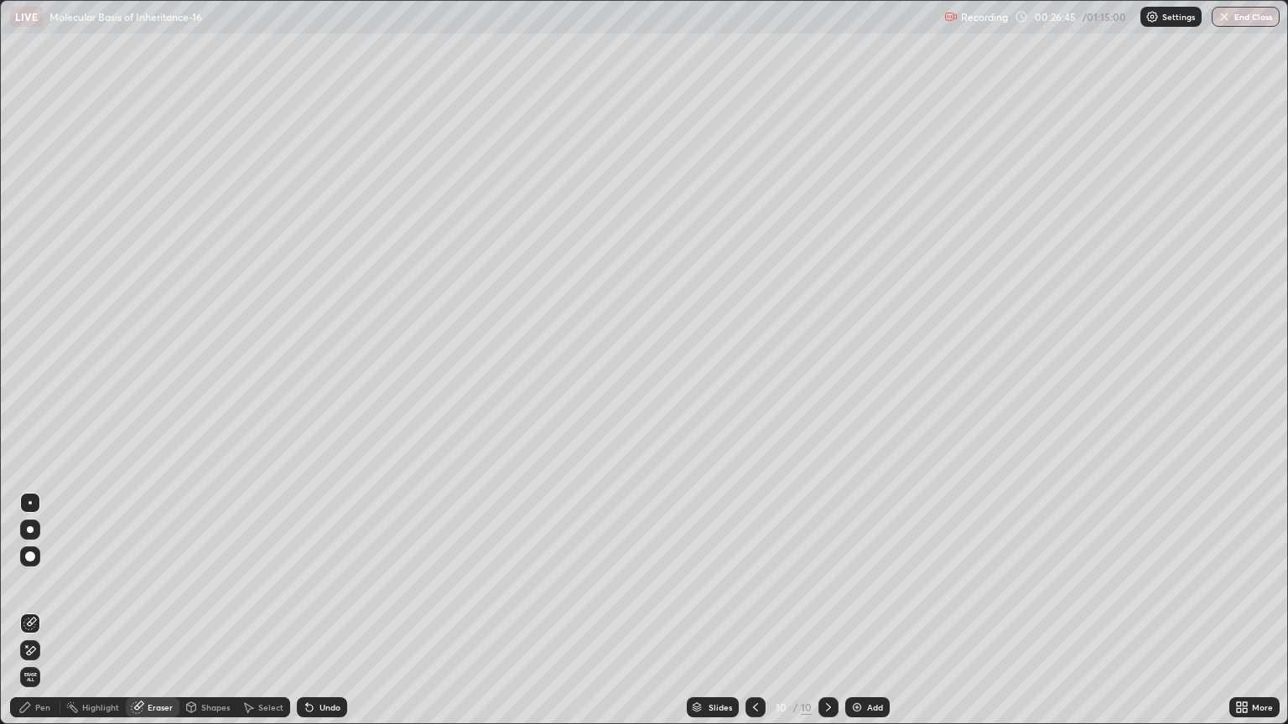
click at [23, 618] on div at bounding box center [30, 624] width 20 height 20
click at [28, 618] on icon at bounding box center [31, 650] width 9 height 8
click at [38, 618] on div "Pen" at bounding box center [42, 707] width 15 height 8
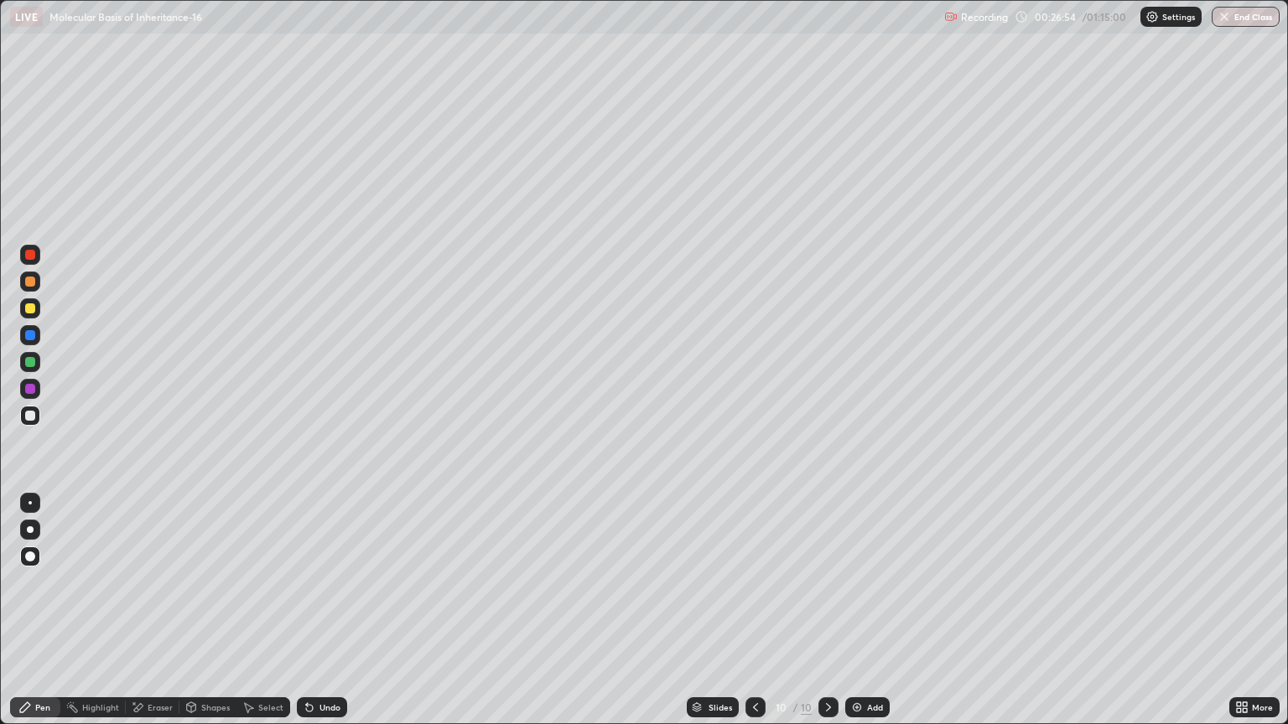
click at [29, 409] on div at bounding box center [30, 416] width 20 height 20
click at [151, 618] on div "Eraser" at bounding box center [160, 707] width 25 height 8
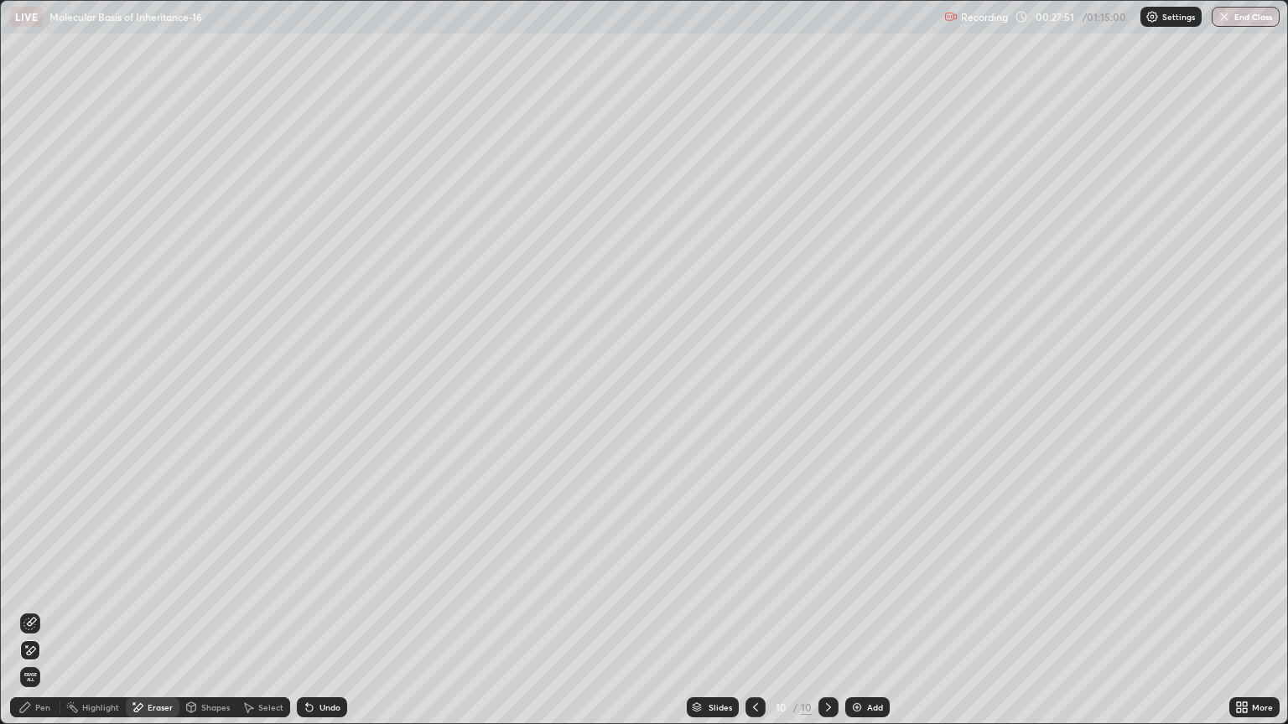
click at [32, 618] on span "Erase all" at bounding box center [30, 677] width 18 height 10
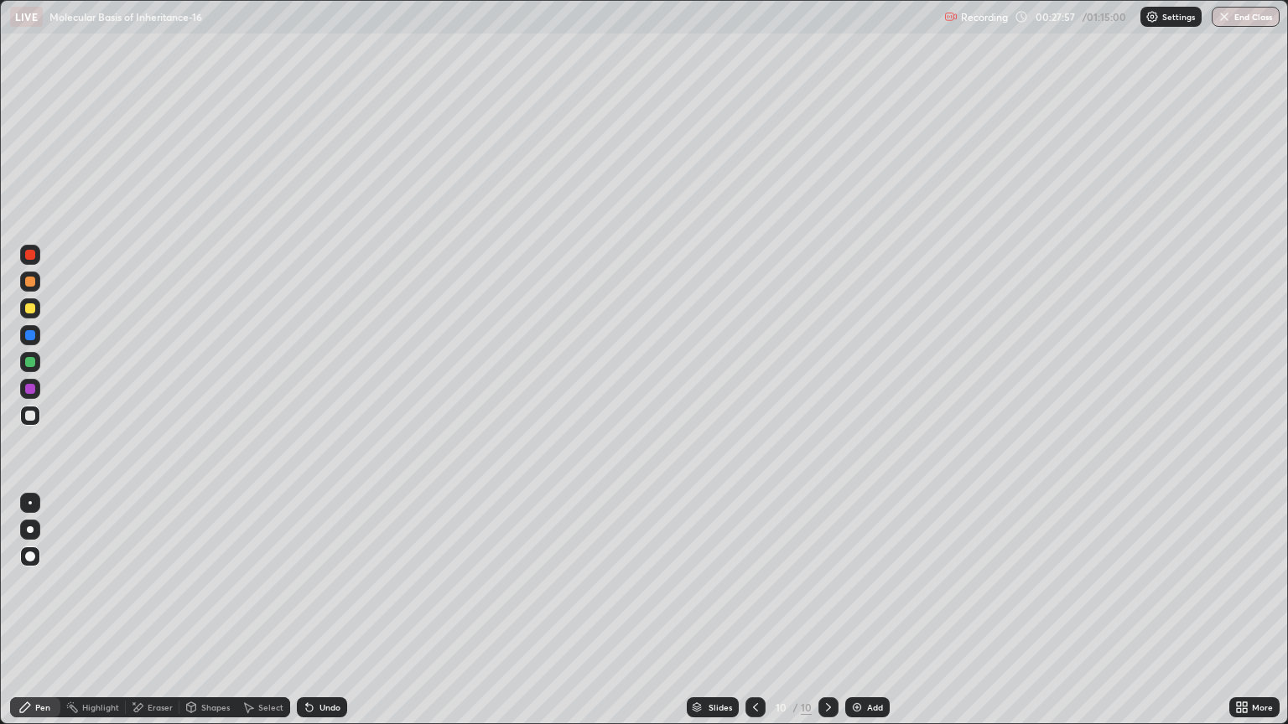
click at [23, 618] on icon at bounding box center [25, 708] width 10 height 10
click at [30, 530] on div at bounding box center [30, 529] width 7 height 7
click at [154, 618] on div "Eraser" at bounding box center [160, 707] width 25 height 8
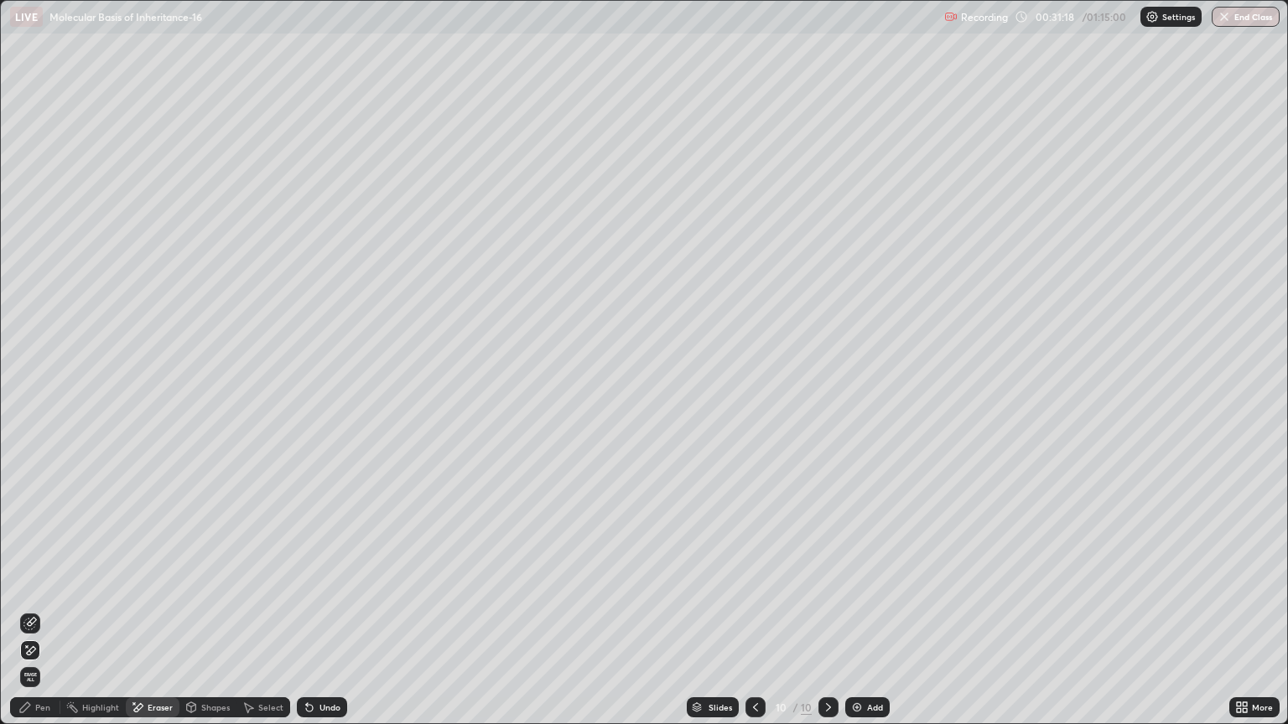
click at [28, 618] on span "Erase all" at bounding box center [30, 677] width 18 height 10
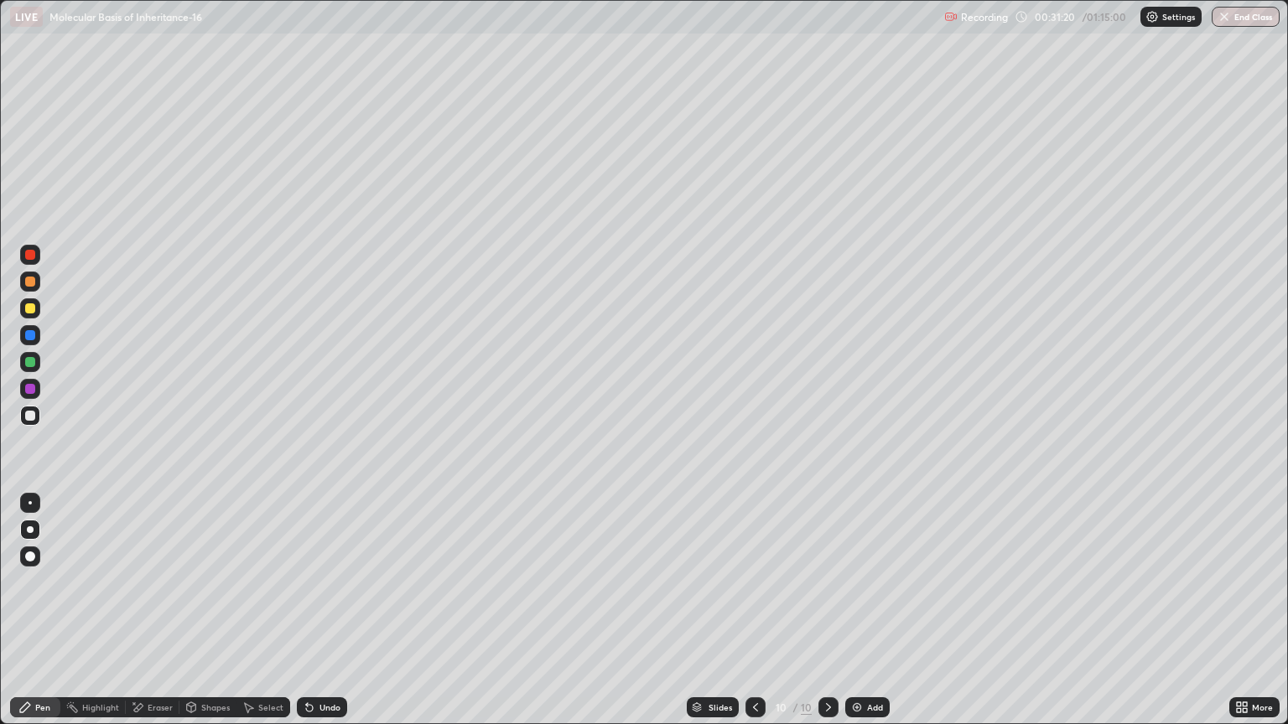
click at [38, 618] on div "Pen" at bounding box center [42, 707] width 15 height 8
click at [158, 618] on div "Eraser" at bounding box center [160, 707] width 25 height 8
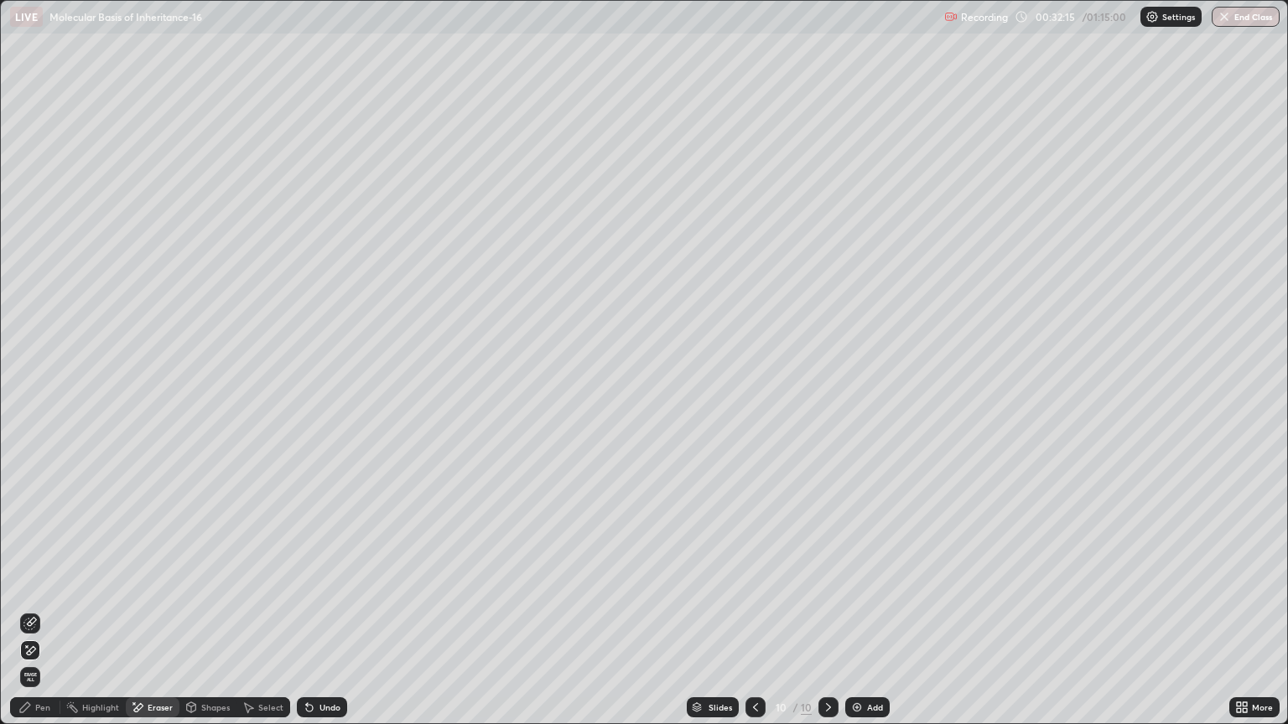
click at [151, 618] on div "Eraser" at bounding box center [160, 707] width 25 height 8
click at [38, 618] on div "Pen" at bounding box center [35, 707] width 50 height 20
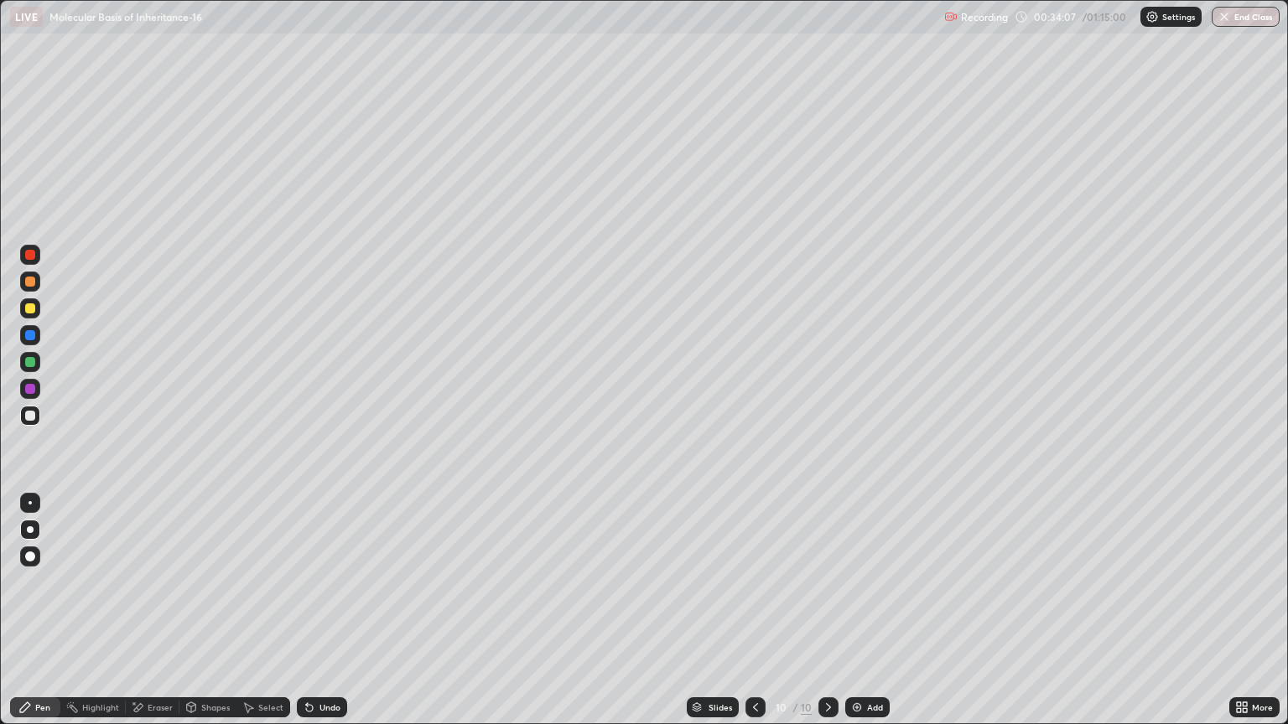
click at [29, 359] on div at bounding box center [30, 362] width 10 height 10
click at [867, 618] on div "Add" at bounding box center [875, 707] width 16 height 8
click at [33, 415] on div at bounding box center [30, 416] width 10 height 10
click at [32, 388] on div at bounding box center [30, 389] width 10 height 10
click at [30, 361] on div at bounding box center [30, 362] width 10 height 10
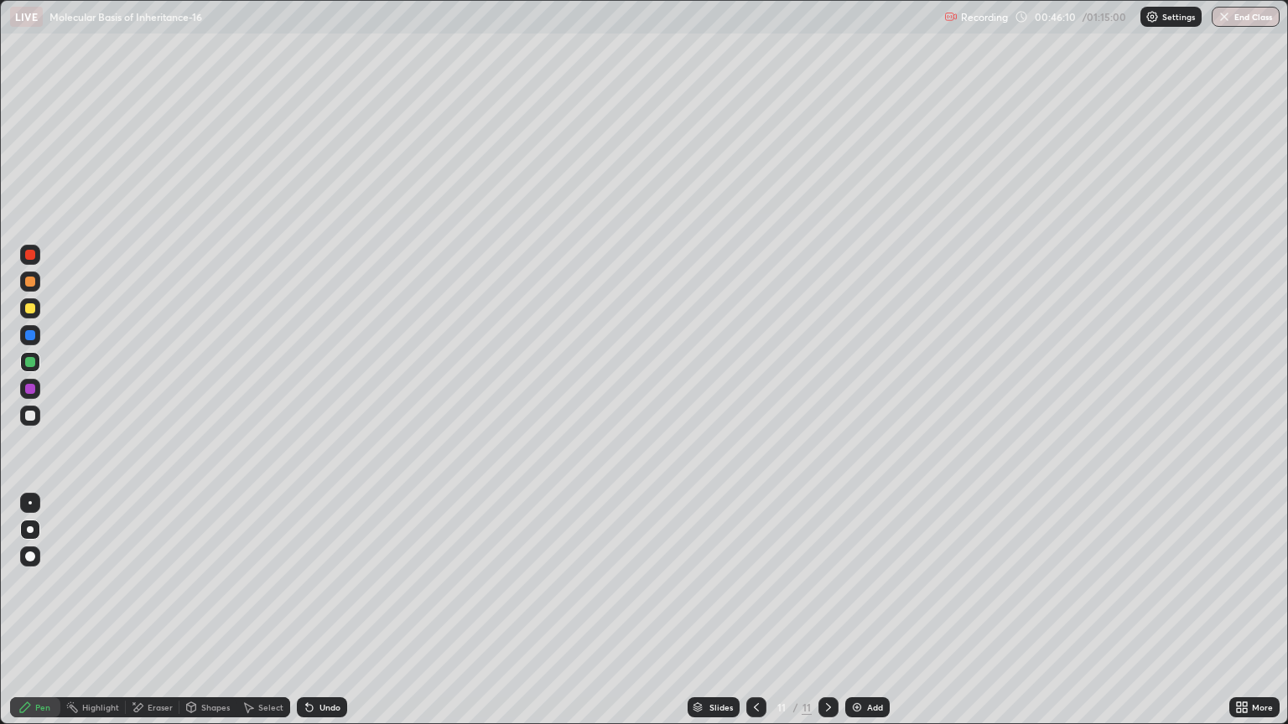
click at [856, 618] on div "Add" at bounding box center [867, 707] width 44 height 20
click at [867, 618] on div "Add" at bounding box center [875, 707] width 16 height 8
click at [754, 618] on icon at bounding box center [756, 707] width 5 height 8
click at [754, 618] on icon at bounding box center [755, 707] width 13 height 13
click at [33, 391] on div at bounding box center [30, 389] width 10 height 10
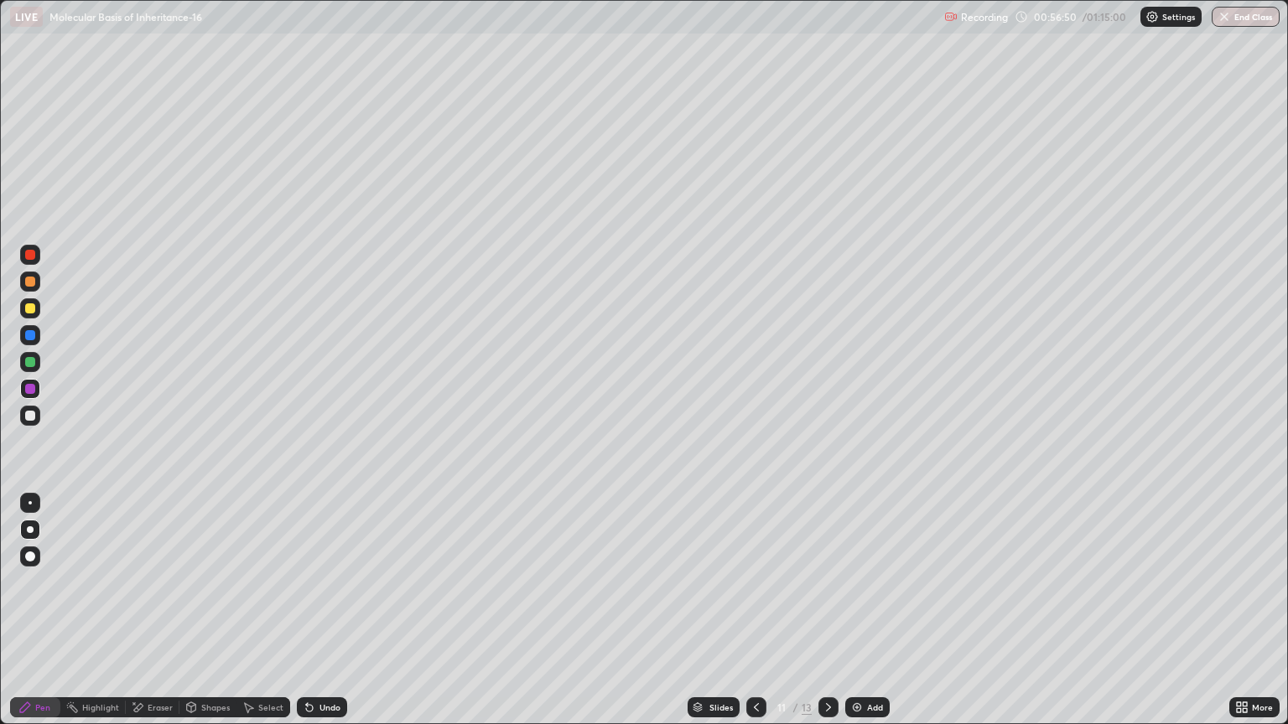
click at [869, 618] on div "Add" at bounding box center [875, 707] width 16 height 8
click at [867, 618] on div "Add" at bounding box center [875, 707] width 16 height 8
click at [29, 364] on div at bounding box center [30, 362] width 10 height 10
click at [21, 386] on div at bounding box center [30, 389] width 20 height 20
click at [862, 618] on div "Add" at bounding box center [867, 707] width 44 height 20
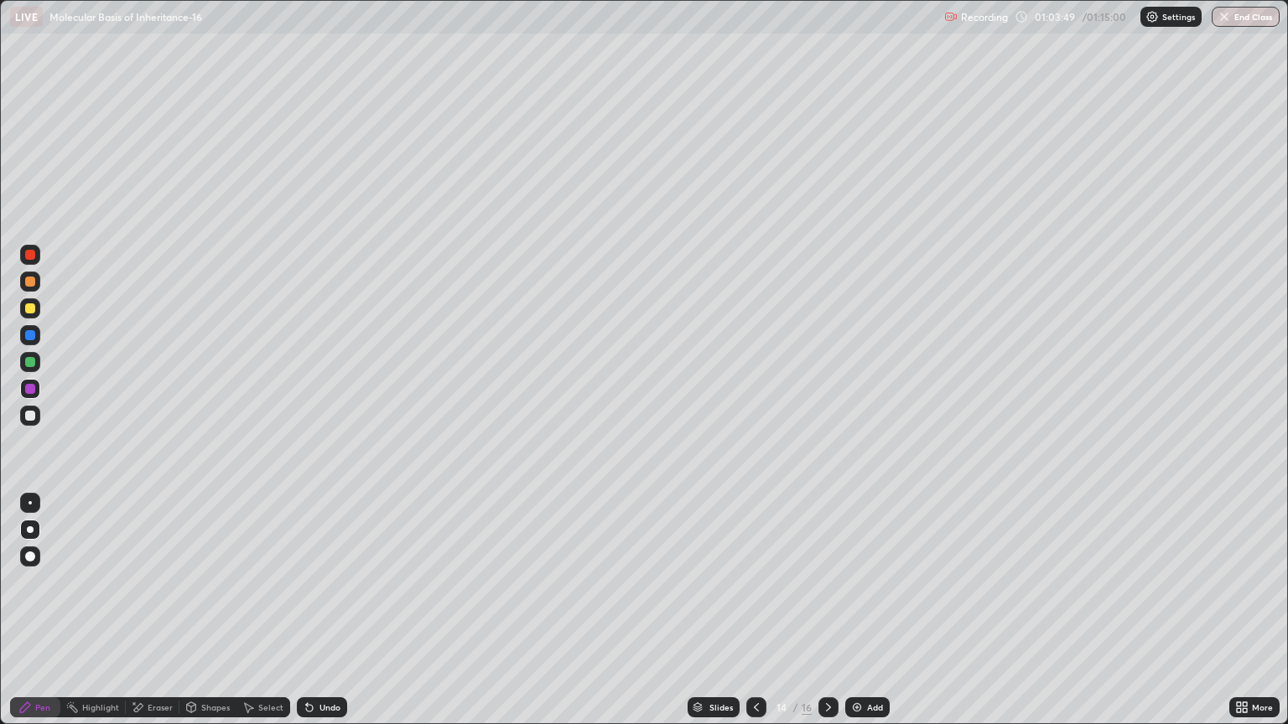
click at [30, 360] on div at bounding box center [30, 362] width 10 height 10
click at [30, 388] on div at bounding box center [30, 389] width 10 height 10
click at [29, 360] on div at bounding box center [30, 362] width 10 height 10
click at [30, 388] on div at bounding box center [30, 389] width 10 height 10
click at [332, 618] on div "Undo" at bounding box center [329, 707] width 21 height 8
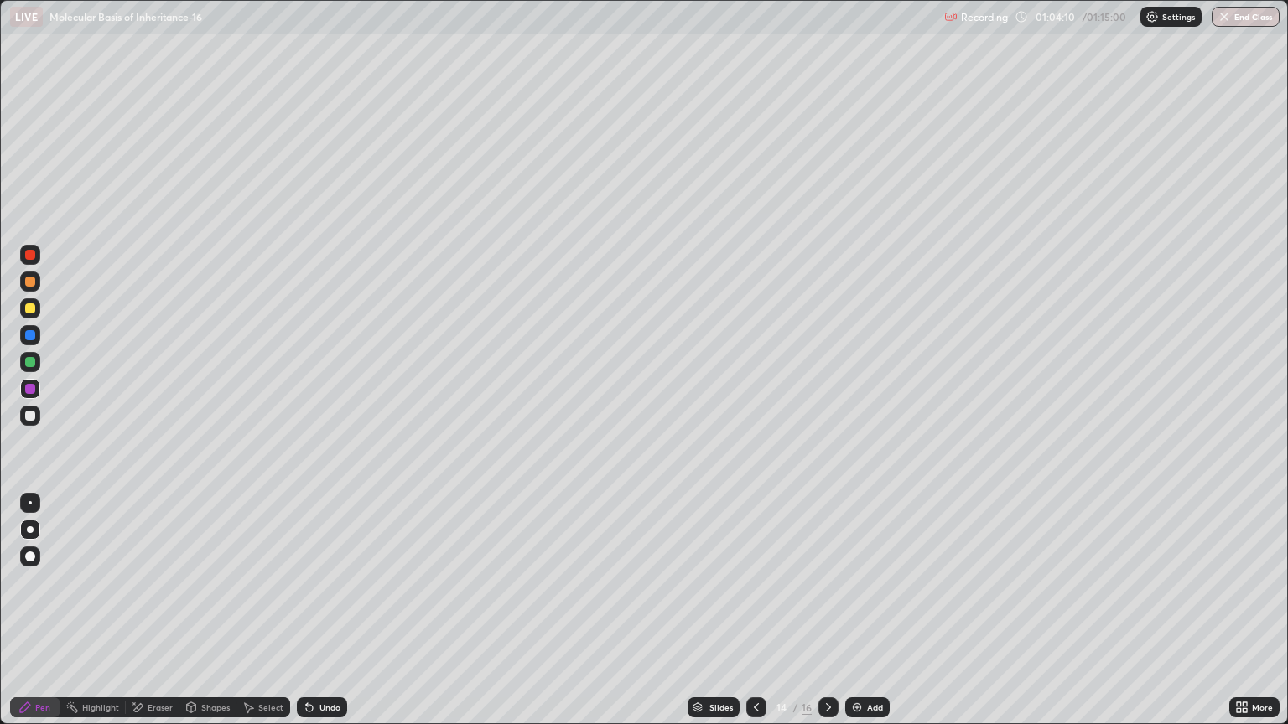
click at [29, 358] on div at bounding box center [30, 362] width 10 height 10
click at [33, 386] on div at bounding box center [30, 389] width 10 height 10
click at [30, 366] on div at bounding box center [30, 362] width 10 height 10
click at [31, 388] on div at bounding box center [30, 389] width 10 height 10
click at [26, 360] on div at bounding box center [30, 362] width 10 height 10
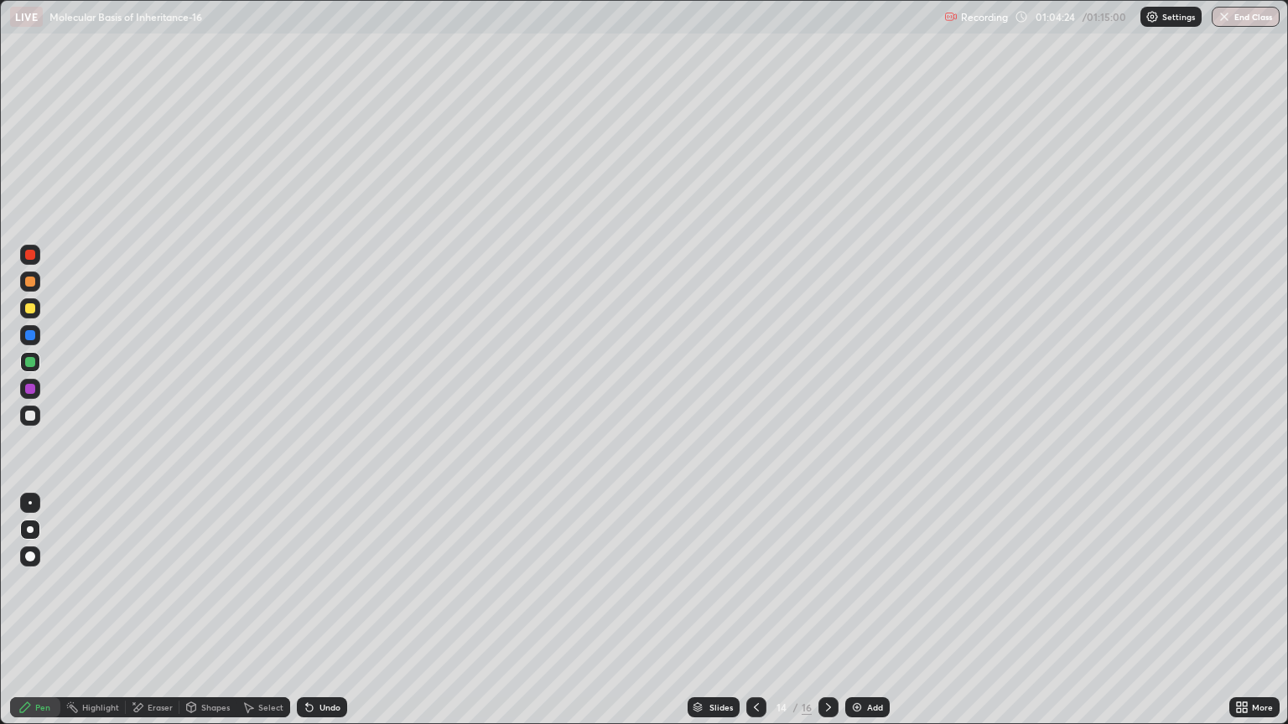
click at [37, 387] on div at bounding box center [30, 389] width 20 height 20
click at [24, 365] on div at bounding box center [30, 362] width 20 height 20
click at [858, 618] on img at bounding box center [856, 707] width 13 height 13
click at [870, 618] on div "Add" at bounding box center [875, 707] width 16 height 8
click at [871, 618] on div "Add" at bounding box center [875, 707] width 16 height 8
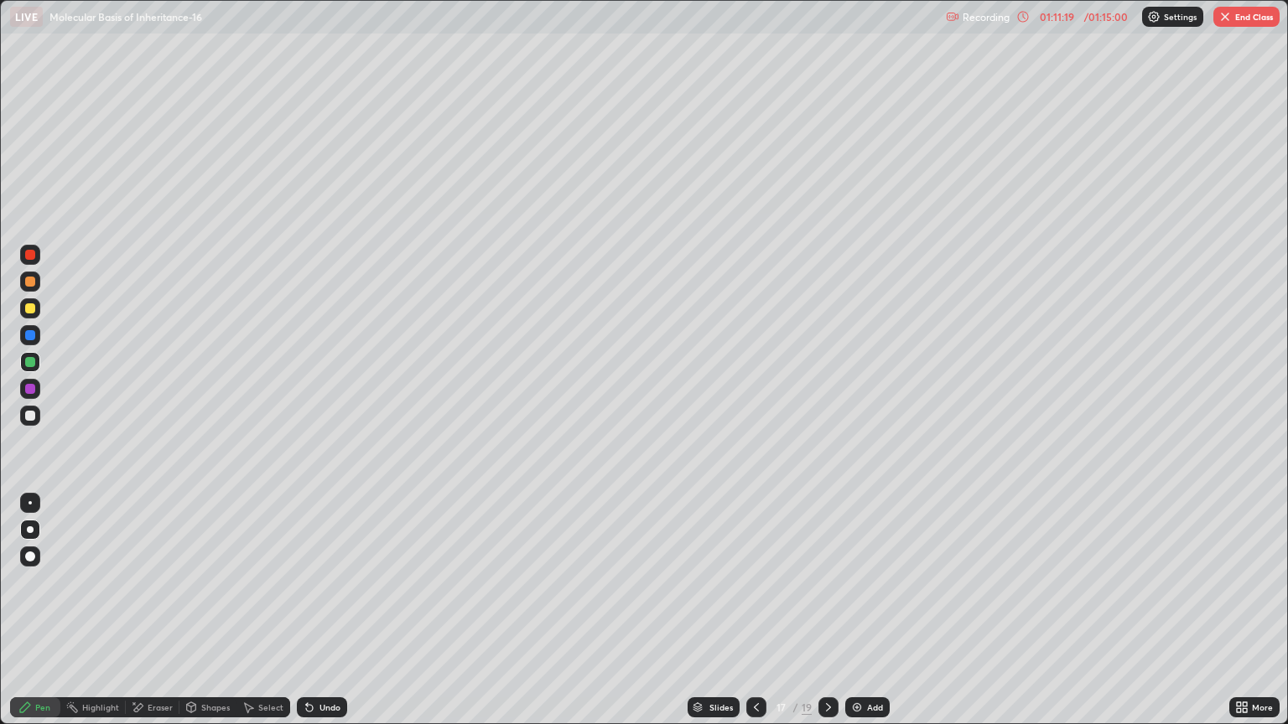
click at [860, 618] on img at bounding box center [856, 707] width 13 height 13
click at [863, 618] on div "Add" at bounding box center [868, 707] width 44 height 20
click at [30, 379] on div at bounding box center [30, 389] width 20 height 20
click at [325, 618] on div "Undo" at bounding box center [329, 707] width 21 height 8
click at [324, 618] on div "Undo" at bounding box center [329, 707] width 21 height 8
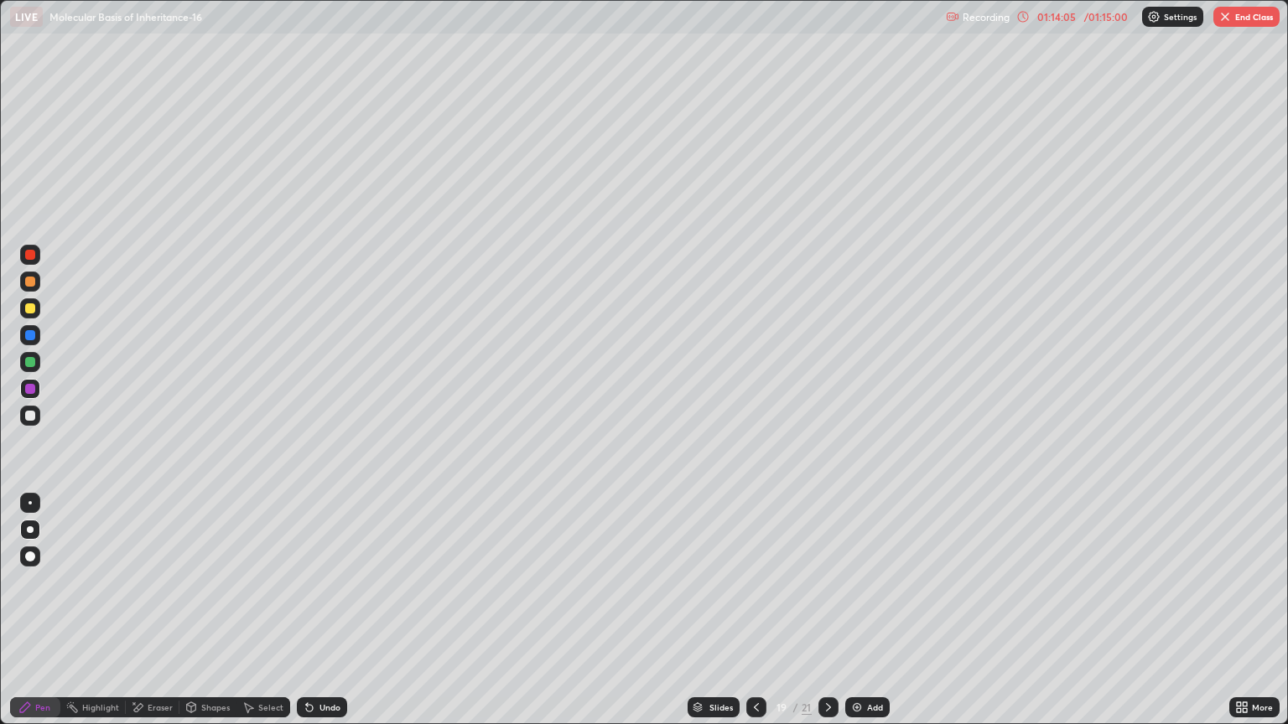
click at [324, 618] on div "Undo" at bounding box center [329, 707] width 21 height 8
click at [32, 329] on div at bounding box center [30, 335] width 20 height 20
click at [37, 388] on div at bounding box center [30, 389] width 20 height 20
click at [31, 335] on div at bounding box center [30, 335] width 10 height 10
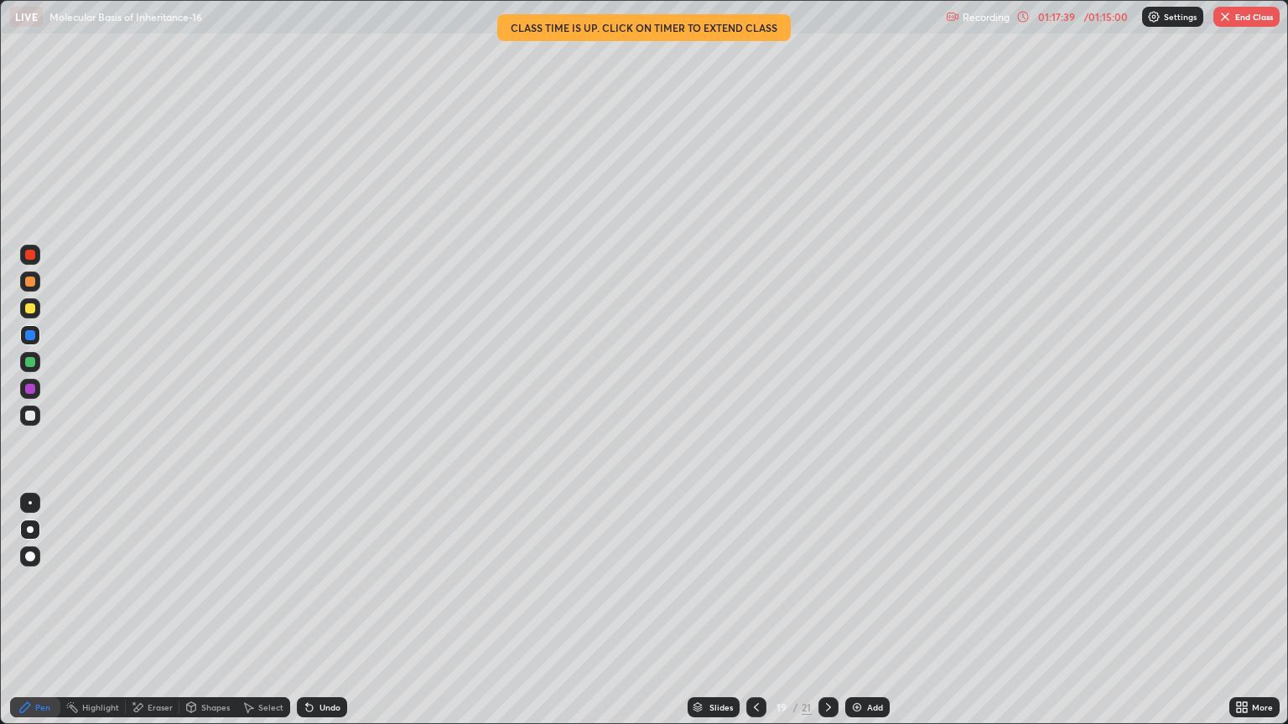
click at [1258, 25] on button "End Class" at bounding box center [1246, 17] width 66 height 20
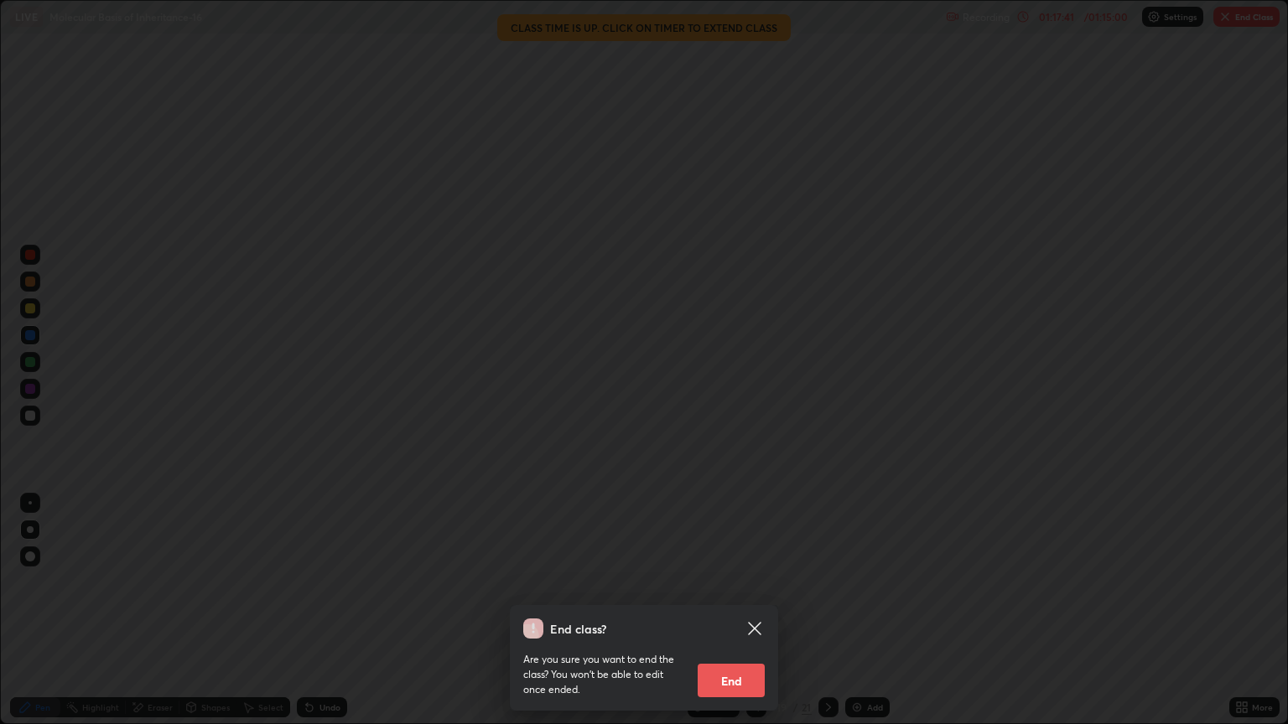
click at [743, 618] on button "End" at bounding box center [730, 681] width 67 height 34
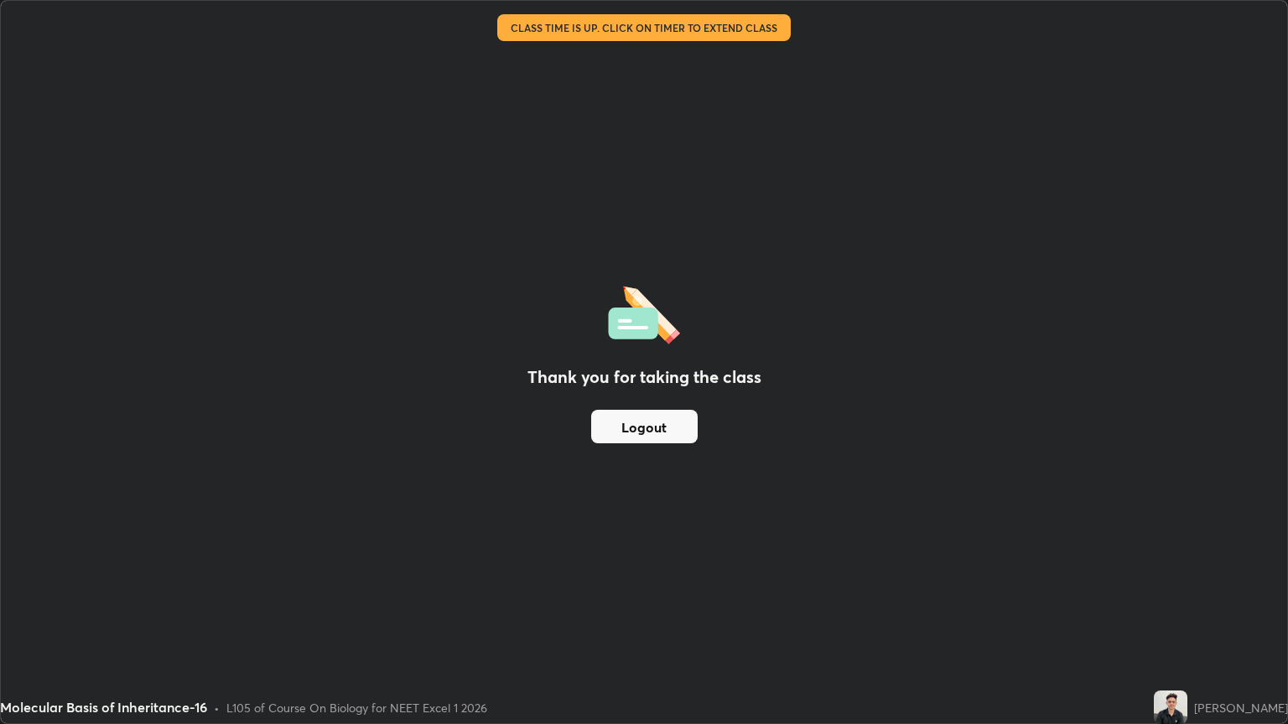
click at [681, 423] on button "Logout" at bounding box center [644, 427] width 106 height 34
click at [651, 421] on button "Logout" at bounding box center [644, 427] width 106 height 34
click at [640, 421] on button "Logout" at bounding box center [644, 427] width 106 height 34
click at [638, 428] on button "Logout" at bounding box center [644, 427] width 106 height 34
click at [642, 434] on button "Logout" at bounding box center [644, 427] width 106 height 34
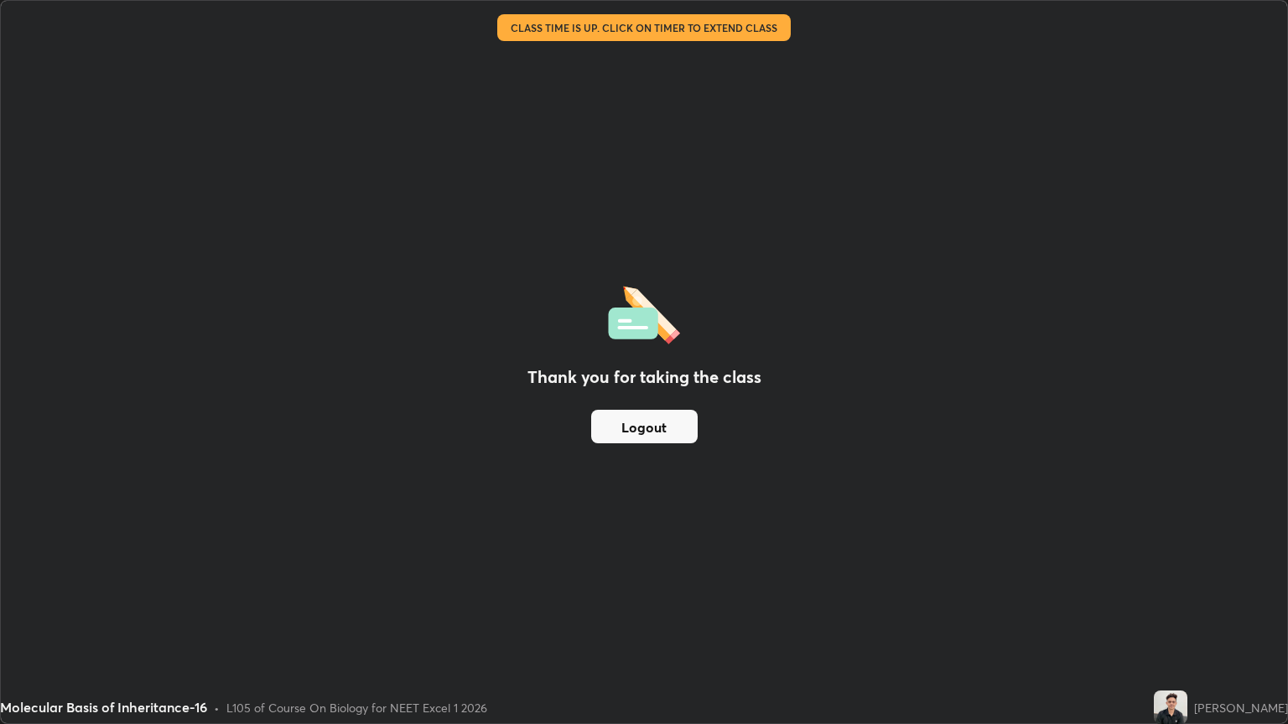
click at [647, 432] on button "Logout" at bounding box center [644, 427] width 106 height 34
click at [650, 426] on button "Logout" at bounding box center [644, 427] width 106 height 34
click at [650, 424] on button "Logout" at bounding box center [644, 427] width 106 height 34
click at [653, 433] on button "Logout" at bounding box center [644, 427] width 106 height 34
click at [666, 428] on button "Logout" at bounding box center [644, 427] width 106 height 34
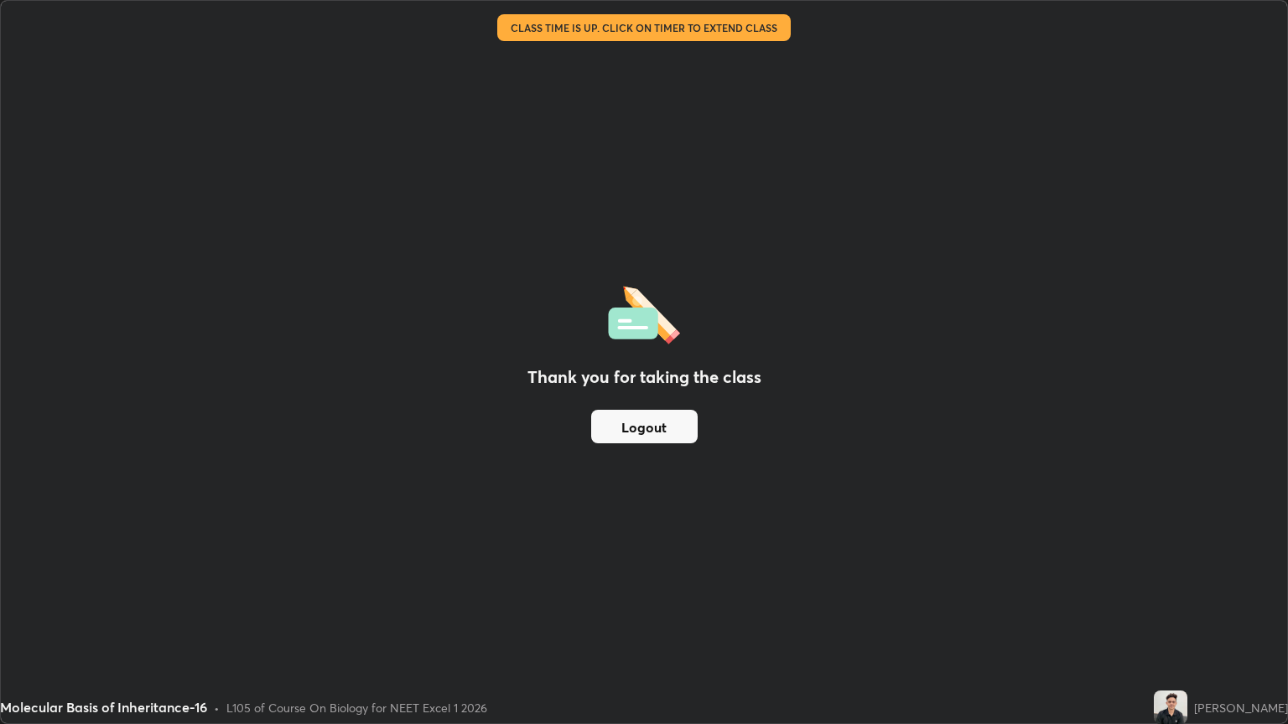
click at [646, 431] on button "Logout" at bounding box center [644, 427] width 106 height 34
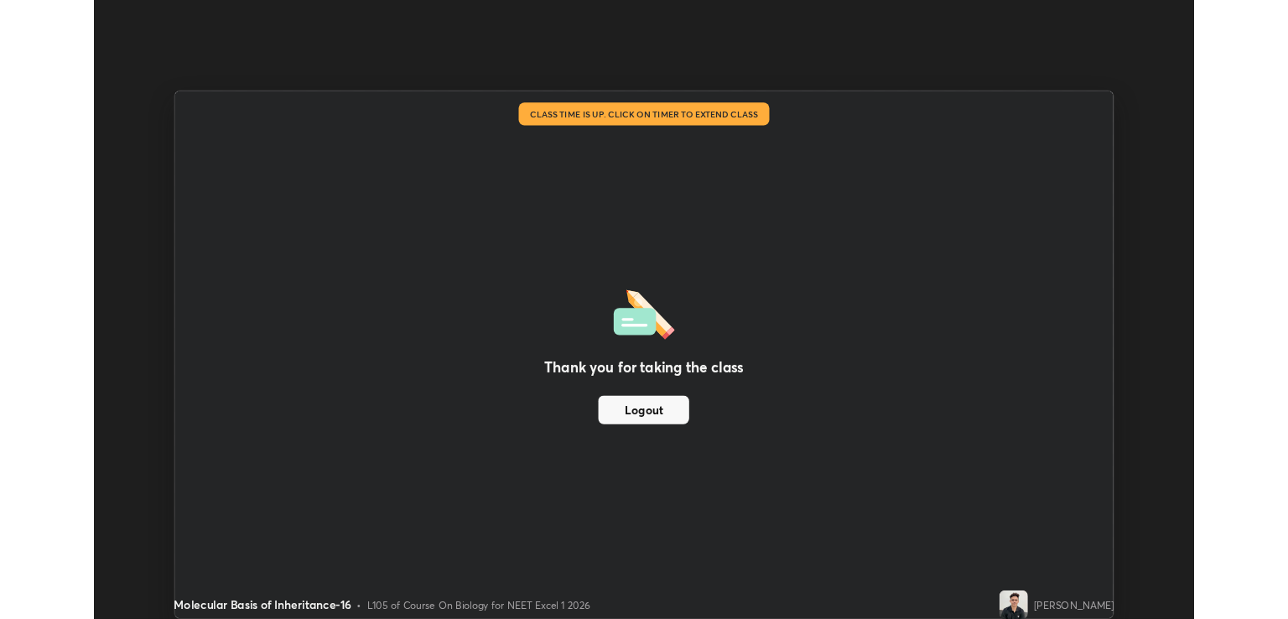
scroll to position [83212, 82544]
